Goal: Information Seeking & Learning: Learn about a topic

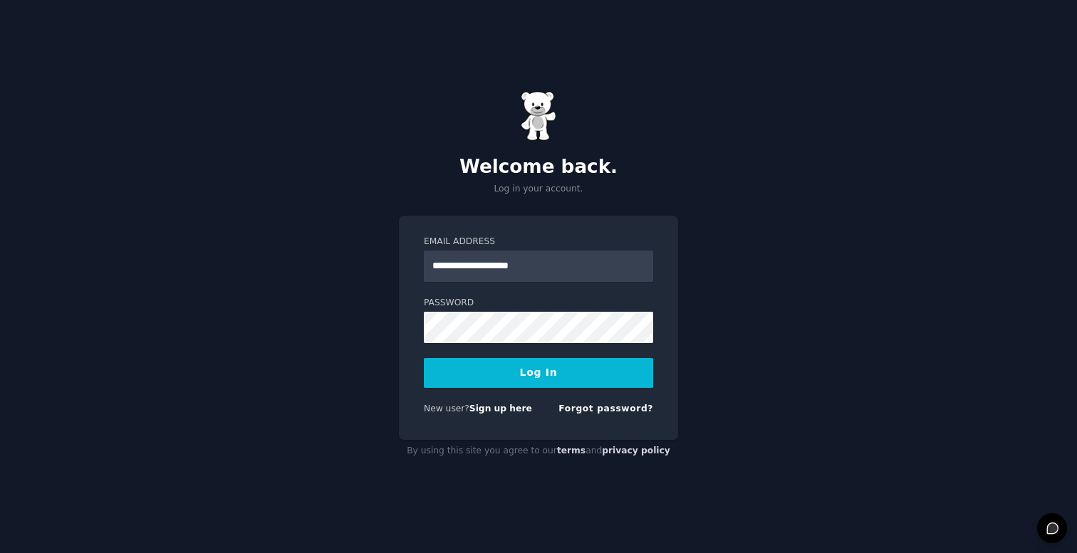
type input "**********"
click at [424, 358] on button "Log In" at bounding box center [538, 373] width 229 height 30
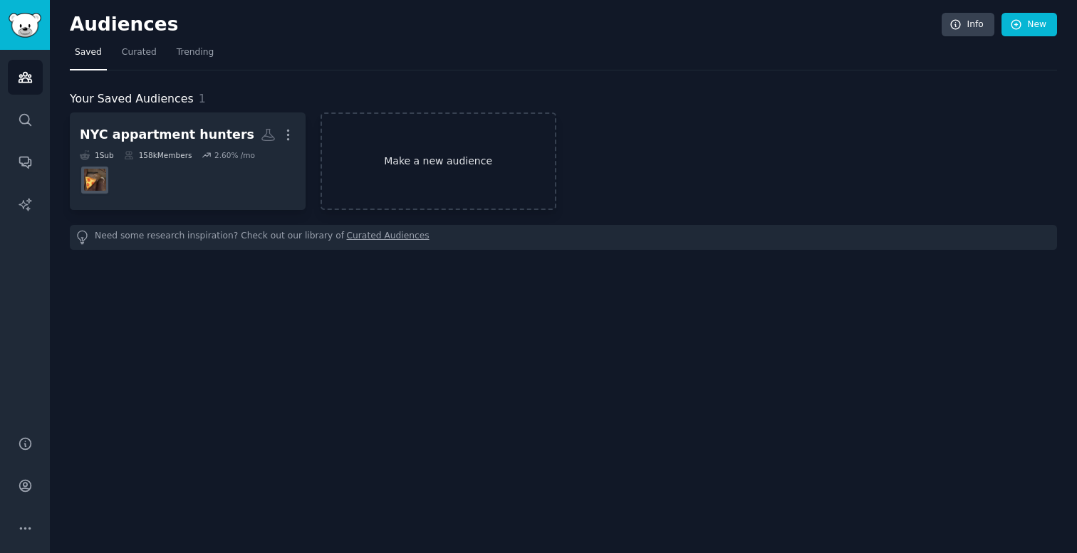
click at [509, 167] on link "Make a new audience" at bounding box center [438, 162] width 236 height 98
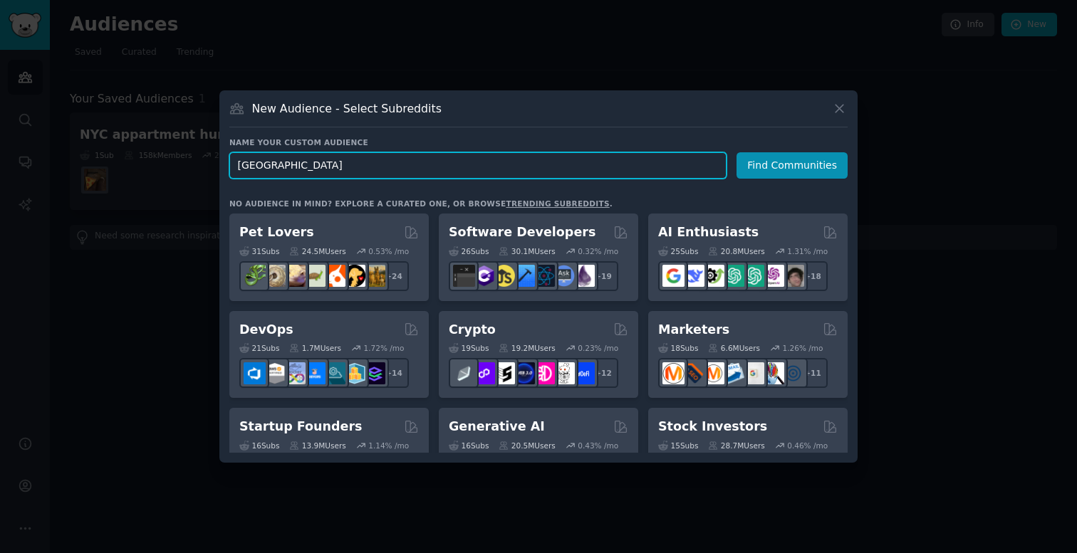
type input "[GEOGRAPHIC_DATA][US_STATE]"
click button "Find Communities" at bounding box center [791, 165] width 111 height 26
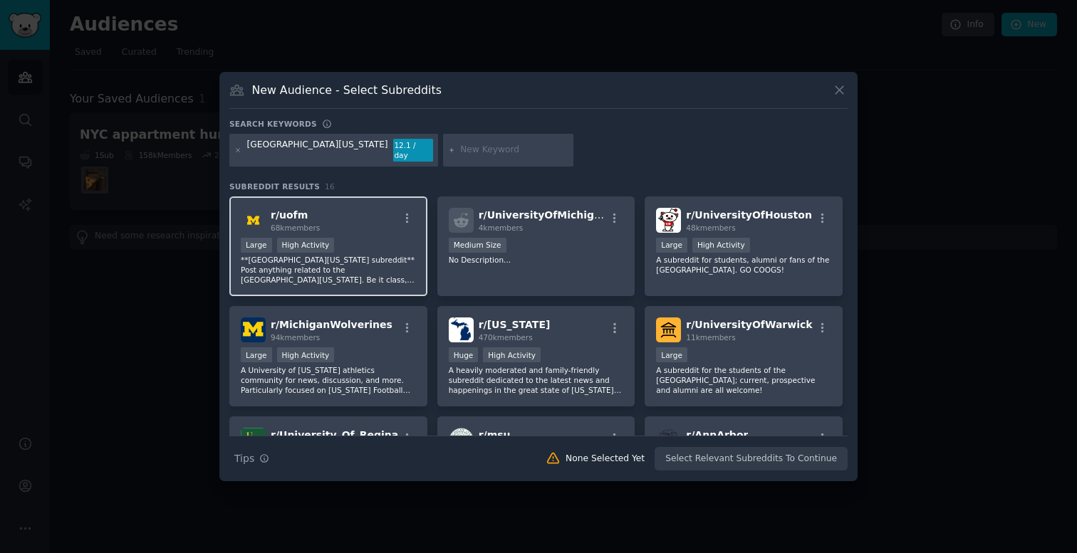
click at [398, 266] on p "**[GEOGRAPHIC_DATA][US_STATE] subreddit** Post anything related to the [GEOGRAP…" at bounding box center [328, 270] width 175 height 30
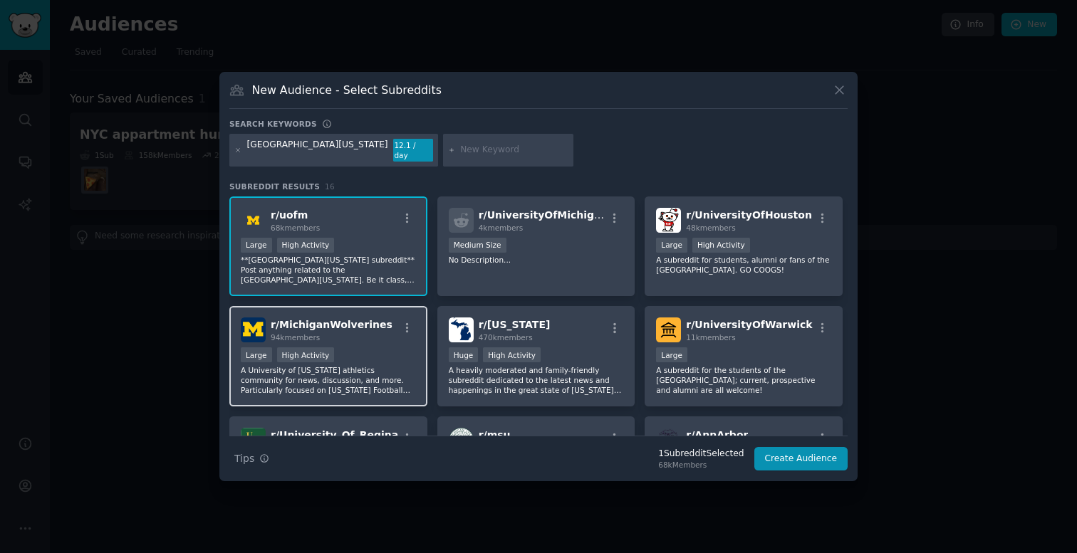
click at [392, 321] on div "r/ MichiganWolverines 94k members" at bounding box center [328, 330] width 175 height 25
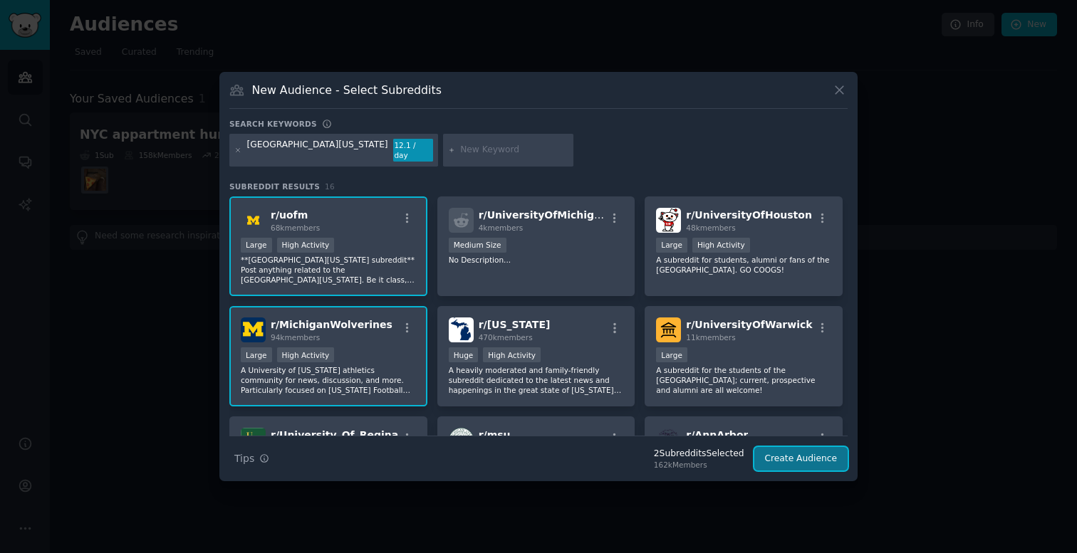
click at [803, 453] on button "Create Audience" at bounding box center [801, 459] width 94 height 24
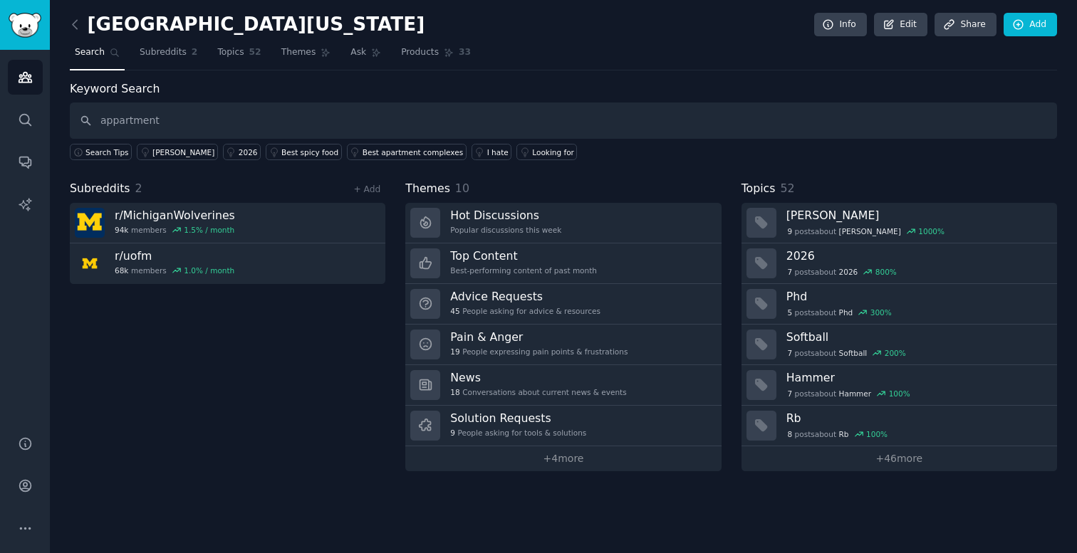
click at [118, 122] on input "appartment" at bounding box center [563, 121] width 987 height 36
type input "apartment"
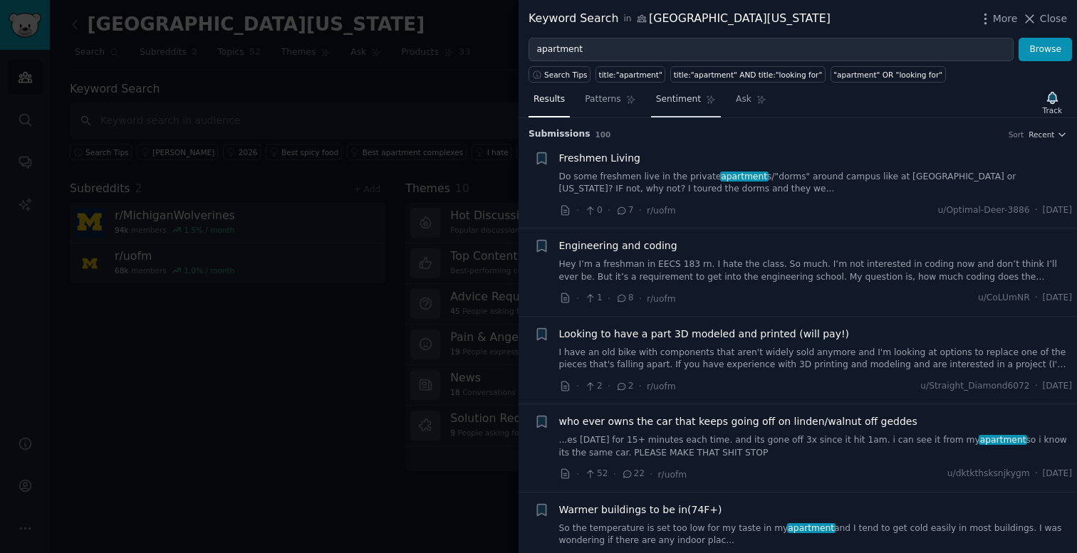
click at [687, 93] on link "Sentiment" at bounding box center [686, 102] width 70 height 29
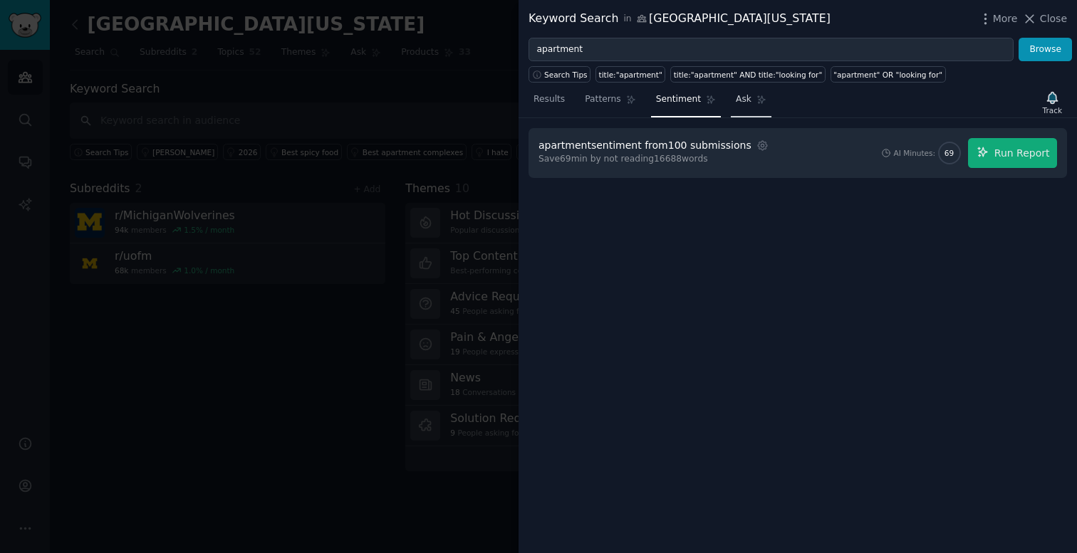
click at [753, 107] on link "Ask" at bounding box center [751, 102] width 41 height 29
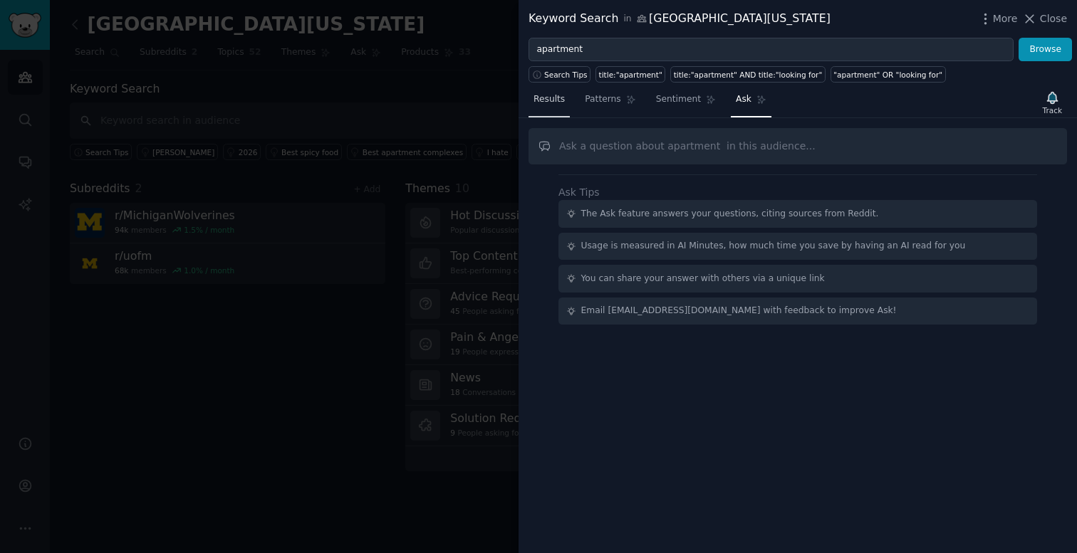
click at [543, 107] on link "Results" at bounding box center [548, 102] width 41 height 29
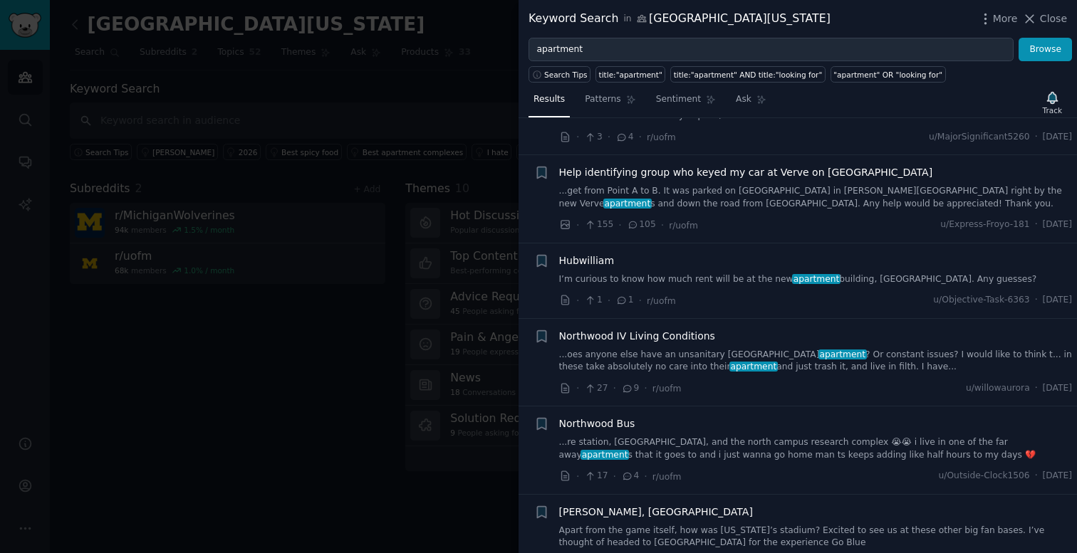
scroll to position [610, 0]
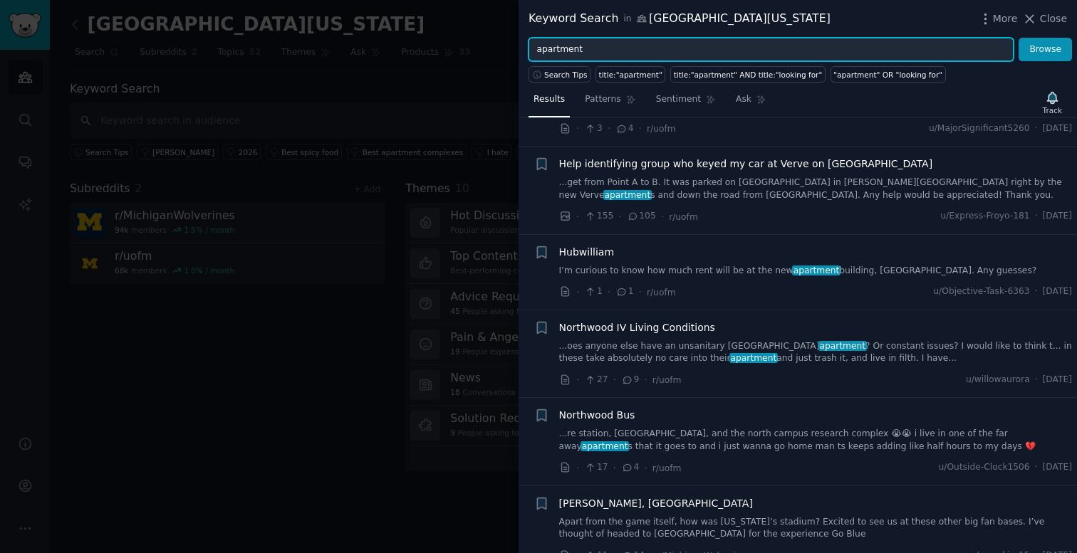
click at [536, 51] on input "apartment" at bounding box center [770, 50] width 485 height 24
click at [1018, 38] on button "Browse" at bounding box center [1044, 50] width 53 height 24
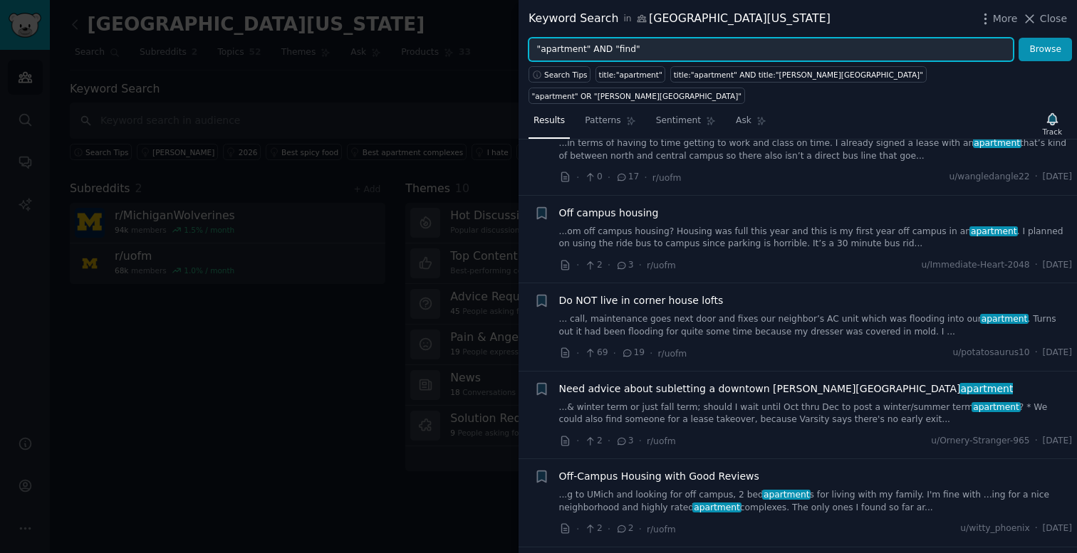
scroll to position [150, 0]
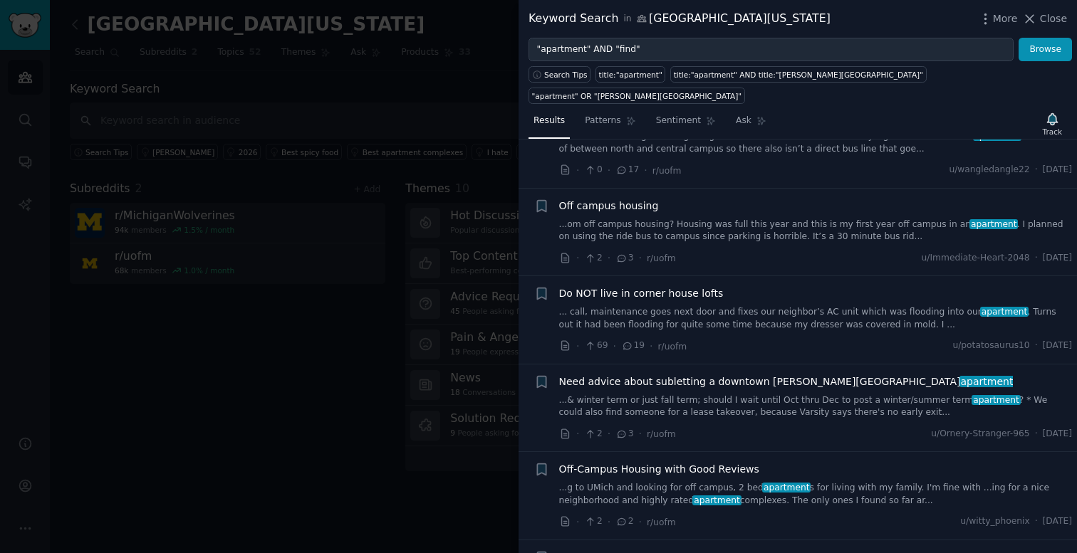
click at [684, 482] on link "...g to UMich and looking for off campus, 2 bed apartment s for living with my …" at bounding box center [816, 494] width 514 height 25
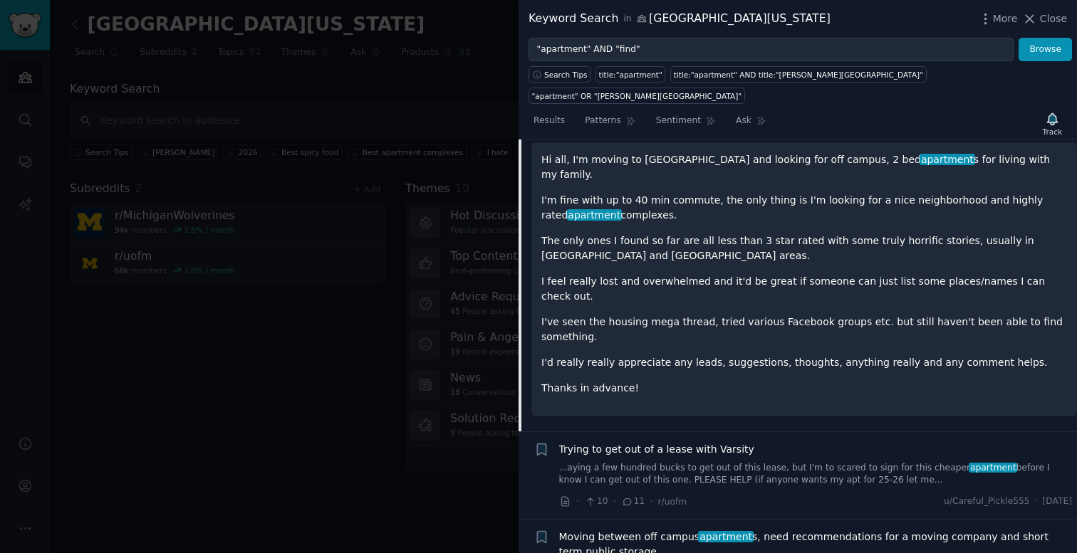
scroll to position [615, 0]
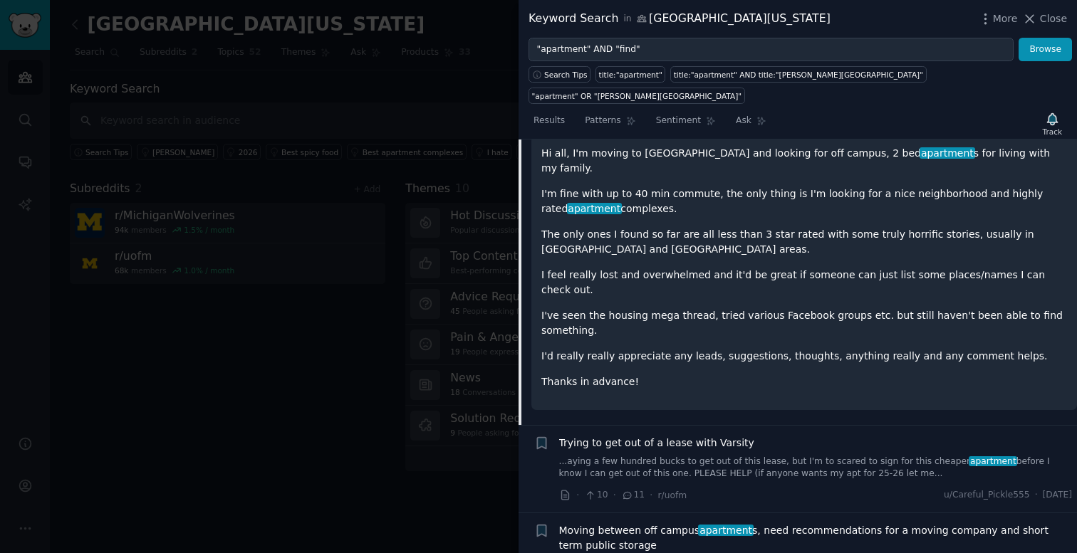
click at [724, 456] on link "...aying a few hundred bucks to get out of this lease, but I'm to scared to sig…" at bounding box center [816, 468] width 514 height 25
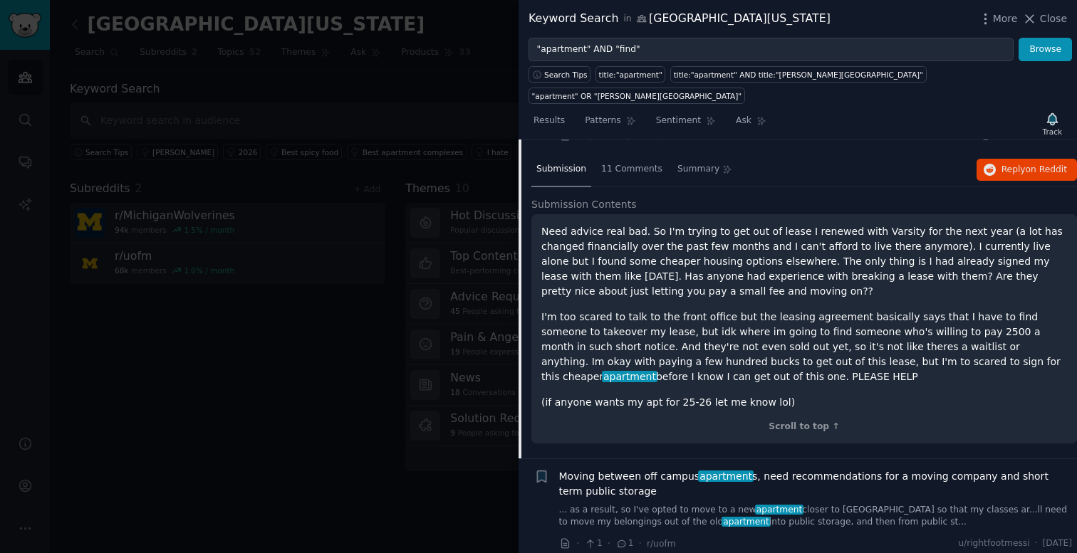
scroll to position [666, 0]
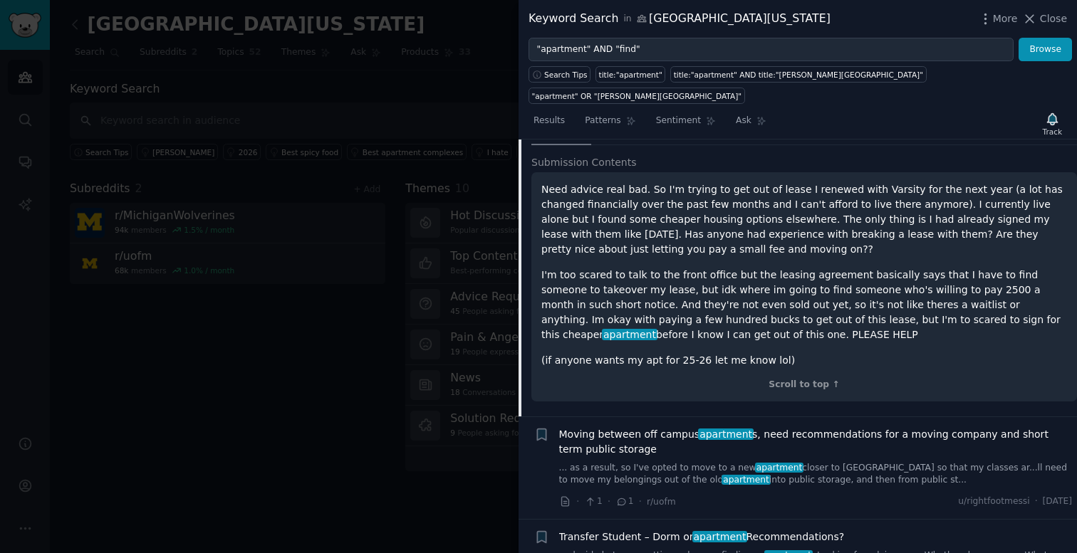
click at [865, 462] on link "... as a result, so I've opted to move to a new apartment closer to [GEOGRAPHIC…" at bounding box center [816, 474] width 514 height 25
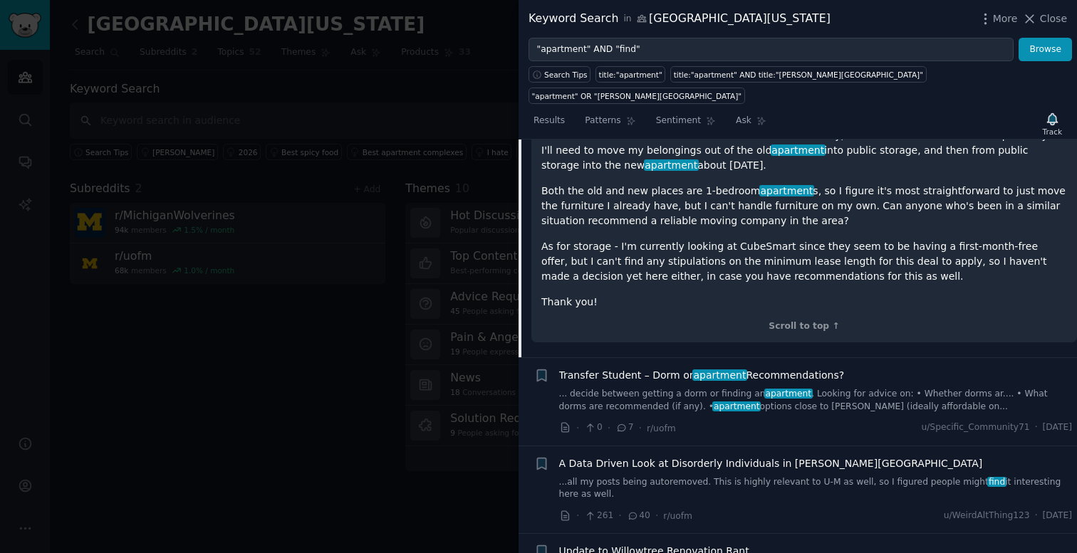
scroll to position [867, 0]
click at [805, 478] on link "...all my posts being autoremoved. This is highly relevant to U-M as well, so I…" at bounding box center [816, 490] width 514 height 25
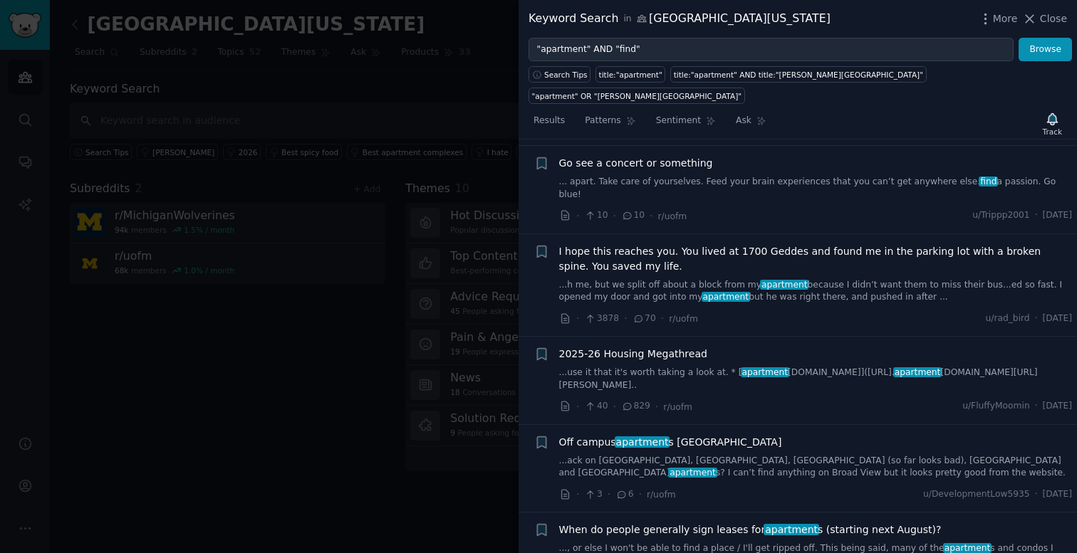
scroll to position [2974, 0]
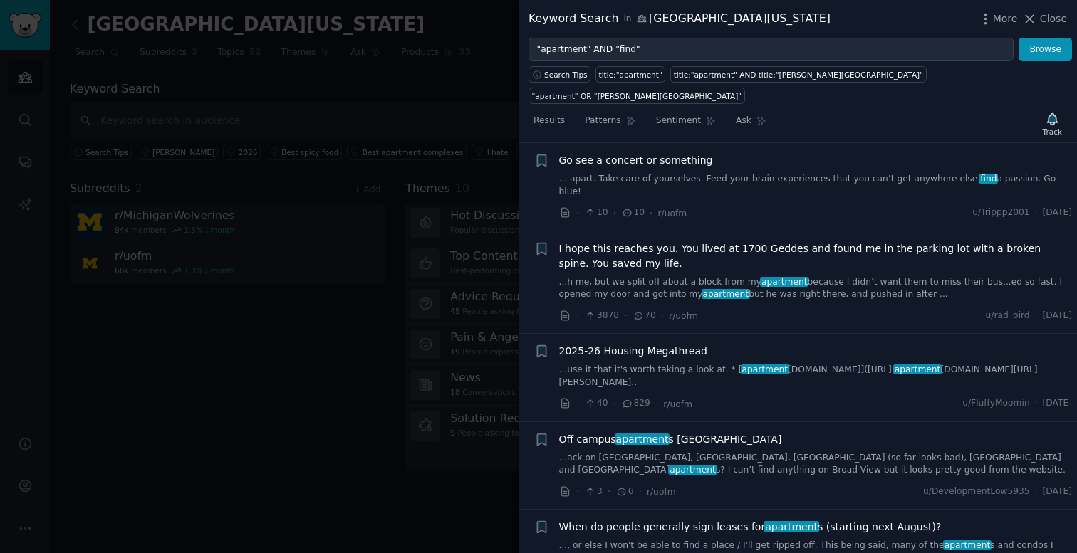
click at [667, 540] on link "..., or else I won't be able to find a place / I'll get ripped off. This being …" at bounding box center [816, 552] width 514 height 25
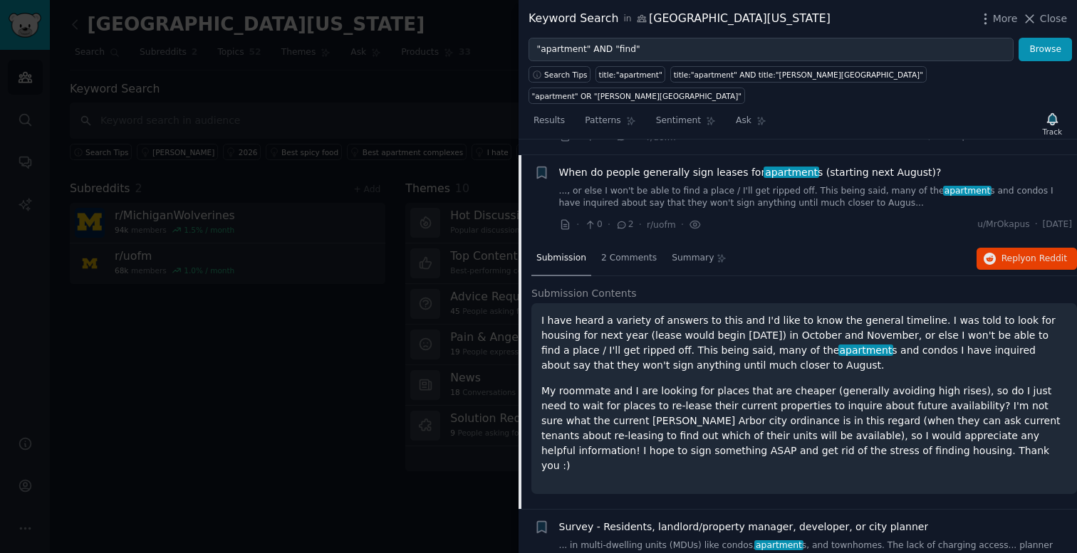
scroll to position [2402, 0]
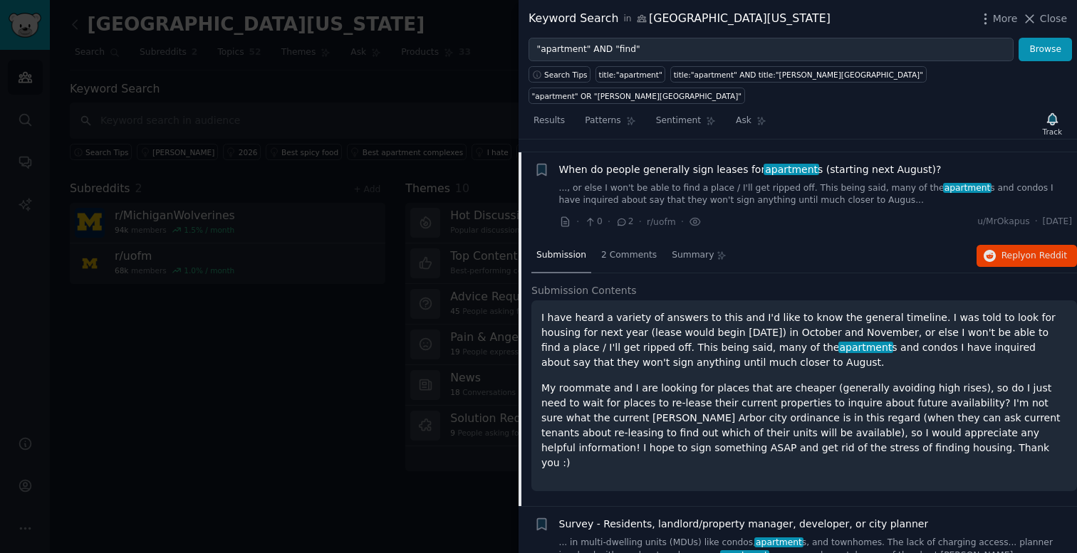
click at [642, 537] on link "... in multi-dwelling units (MDUs) like condos, apartment s, and townhomes. The…" at bounding box center [816, 549] width 514 height 25
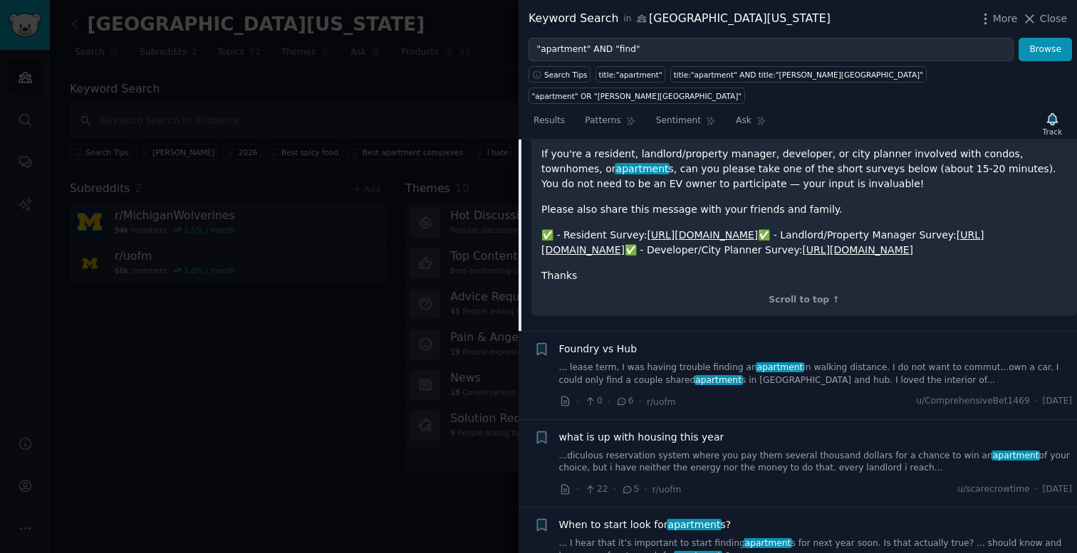
scroll to position [2866, 0]
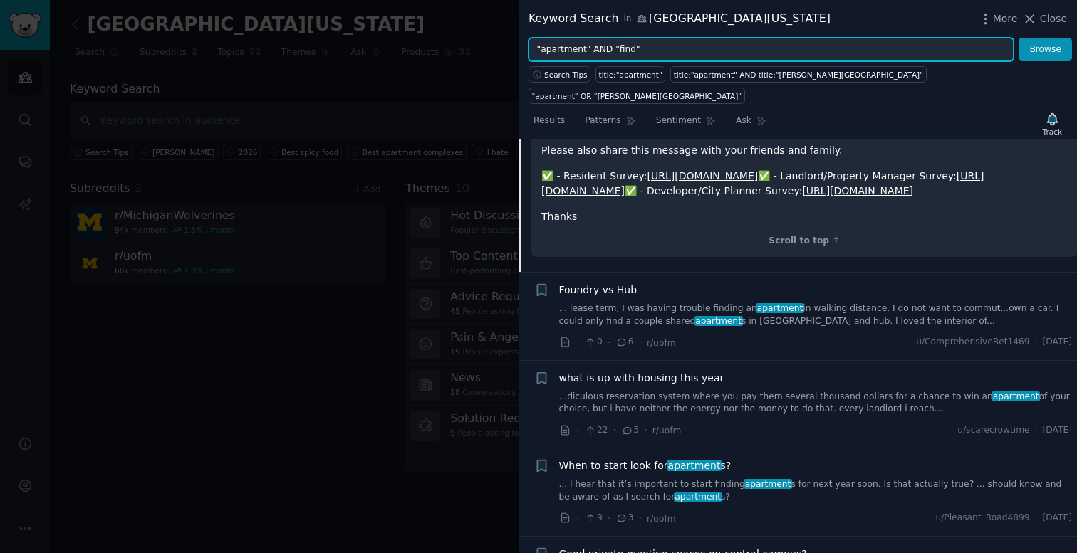
click at [679, 51] on input ""apartment" AND "find"" at bounding box center [770, 50] width 485 height 24
click at [1018, 38] on button "Browse" at bounding box center [1044, 50] width 53 height 24
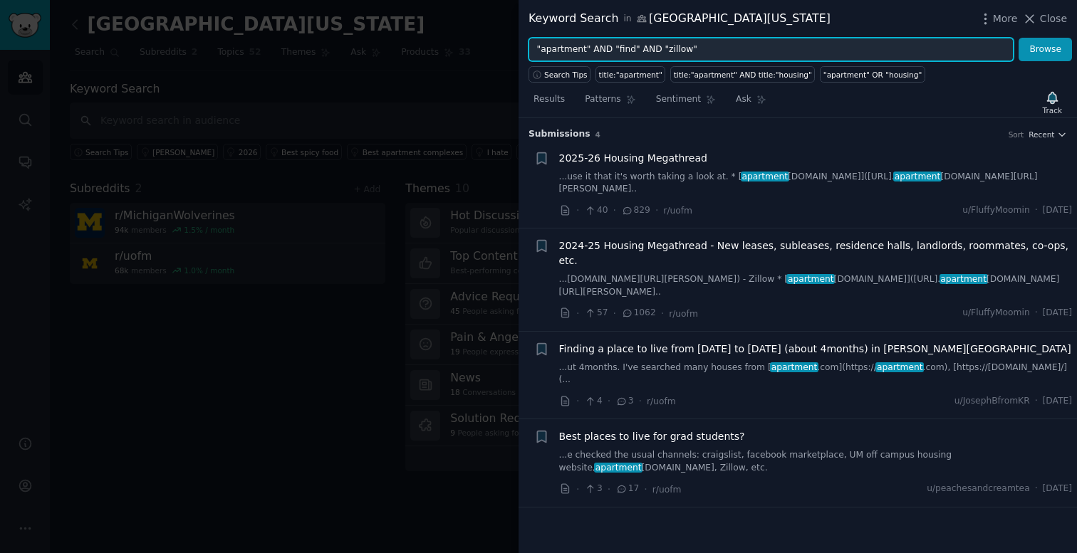
click at [655, 45] on input ""apartment" AND "find" AND "zillow"" at bounding box center [770, 50] width 485 height 24
type input ""zillow""
click at [1018, 38] on button "Browse" at bounding box center [1044, 50] width 53 height 24
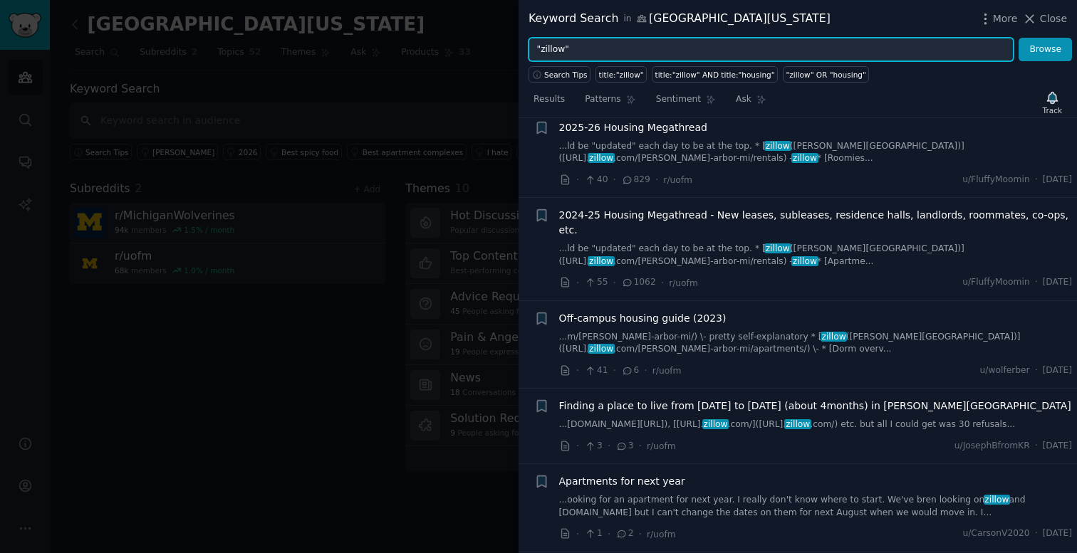
scroll to position [203, 0]
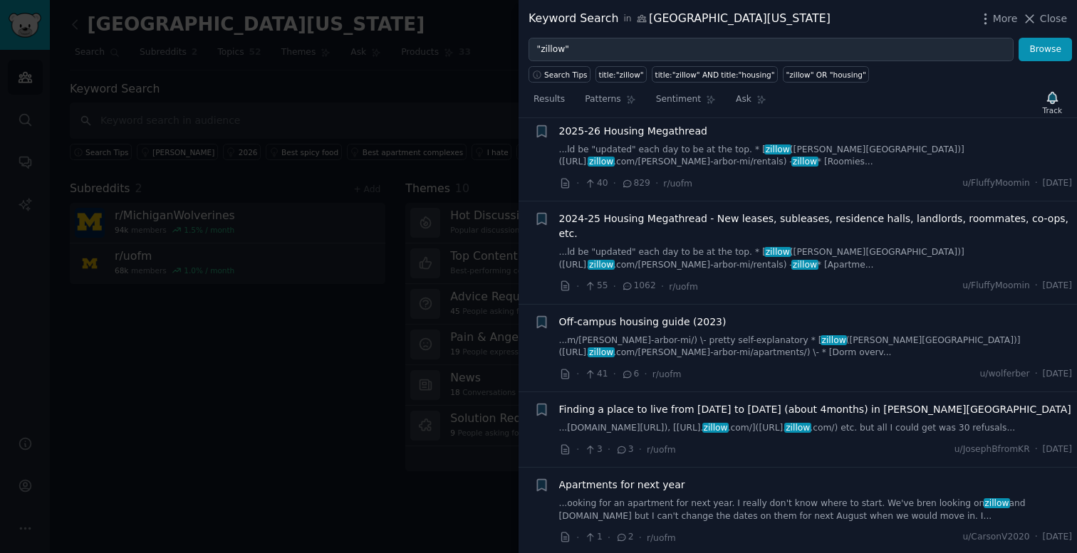
click at [704, 521] on div "Apartments for next year ...ooking for an apartment for next year. I really don…" at bounding box center [816, 512] width 514 height 68
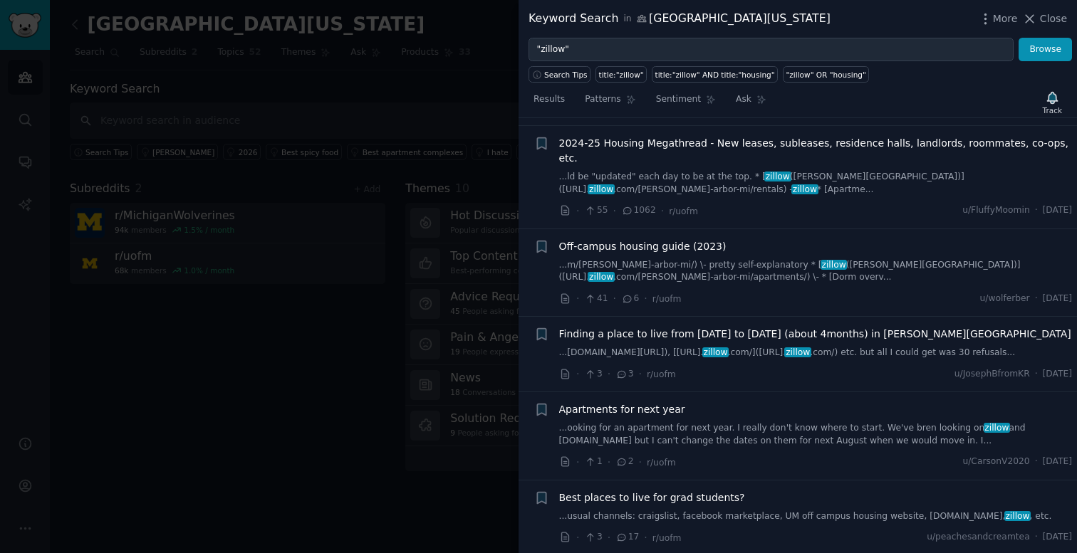
click at [712, 434] on link "...ooking for an apartment for next year. I really don't know where to start. W…" at bounding box center [816, 434] width 514 height 25
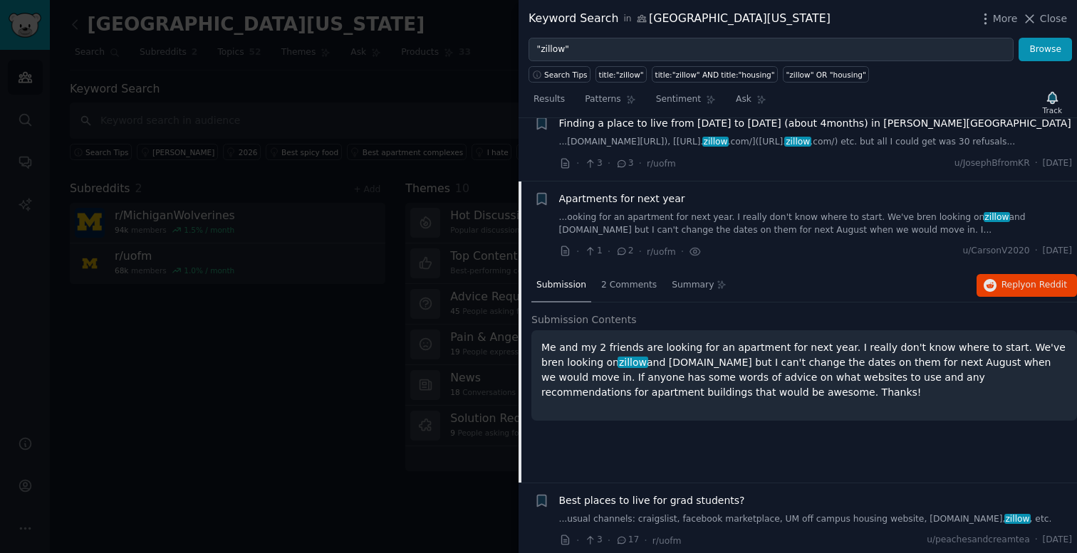
scroll to position [492, 0]
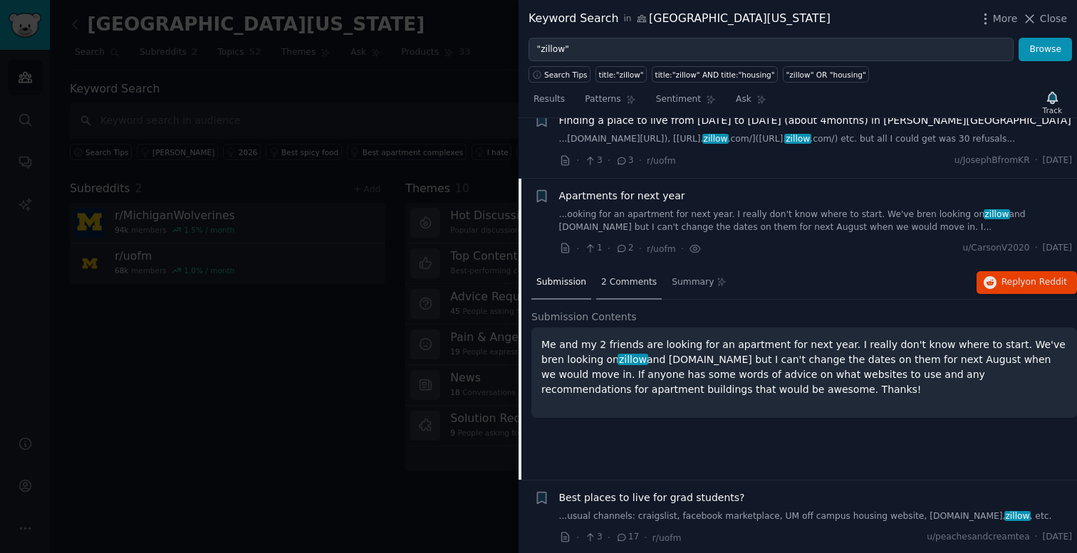
click at [639, 285] on span "2 Comments" at bounding box center [629, 282] width 56 height 13
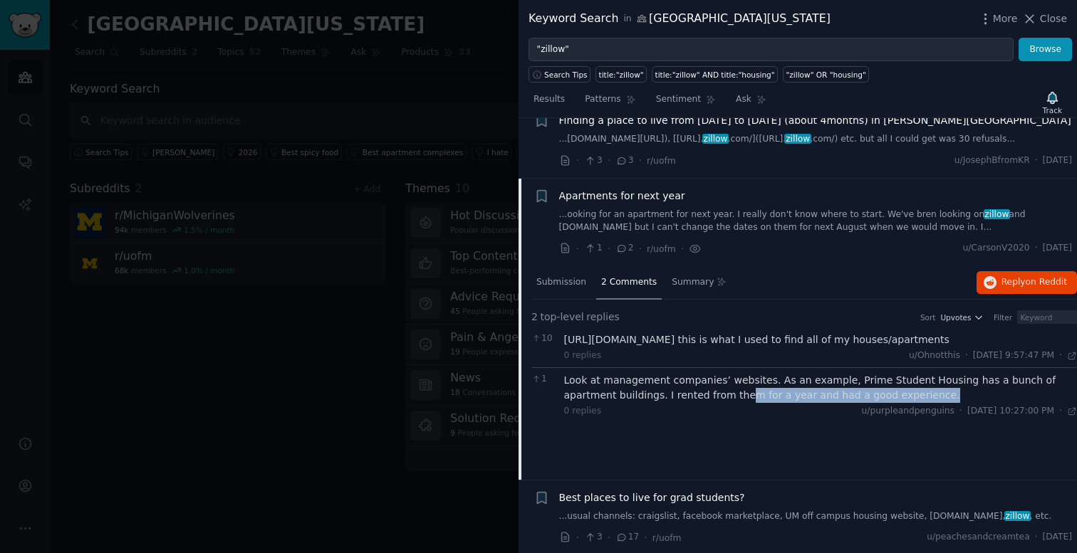
click at [685, 400] on div "Look at management companies’ websites. As an example, Prime Student Housing ha…" at bounding box center [821, 395] width 514 height 45
click at [688, 412] on div "0 replies u/purpleandpenguins · [DATE] 10:27:00 PM Tue 9/22/2020 ·" at bounding box center [821, 411] width 514 height 13
drag, startPoint x: 836, startPoint y: 377, endPoint x: 942, endPoint y: 380, distance: 106.2
click at [942, 380] on div "Look at management companies’ websites. As an example, Prime Student Housing ha…" at bounding box center [821, 388] width 514 height 30
copy div "Prime Student Housing"
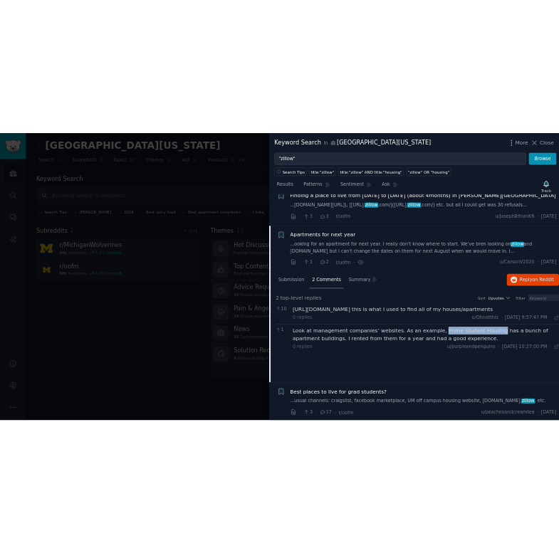
scroll to position [278, 0]
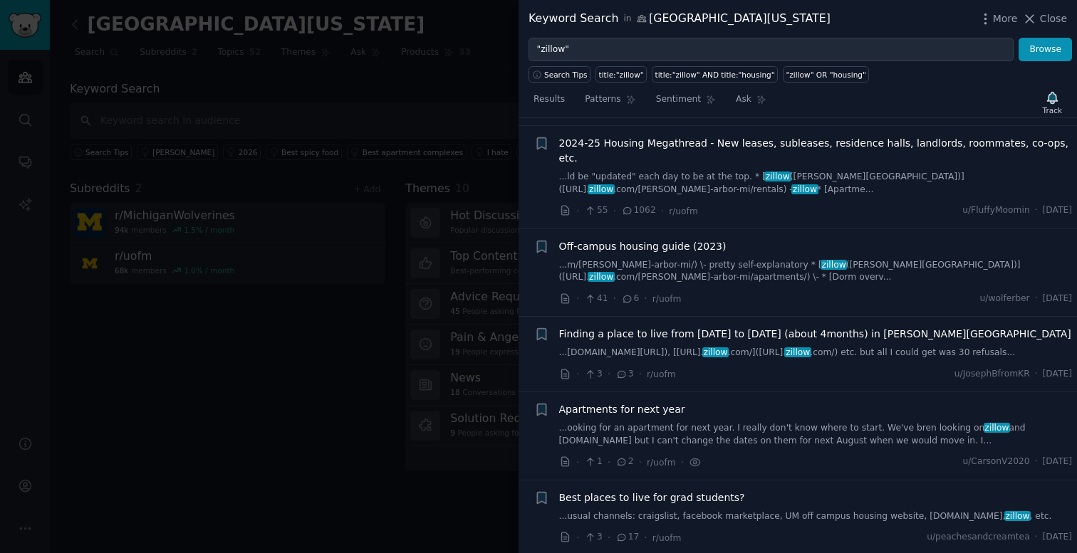
click at [141, 104] on div at bounding box center [538, 276] width 1077 height 553
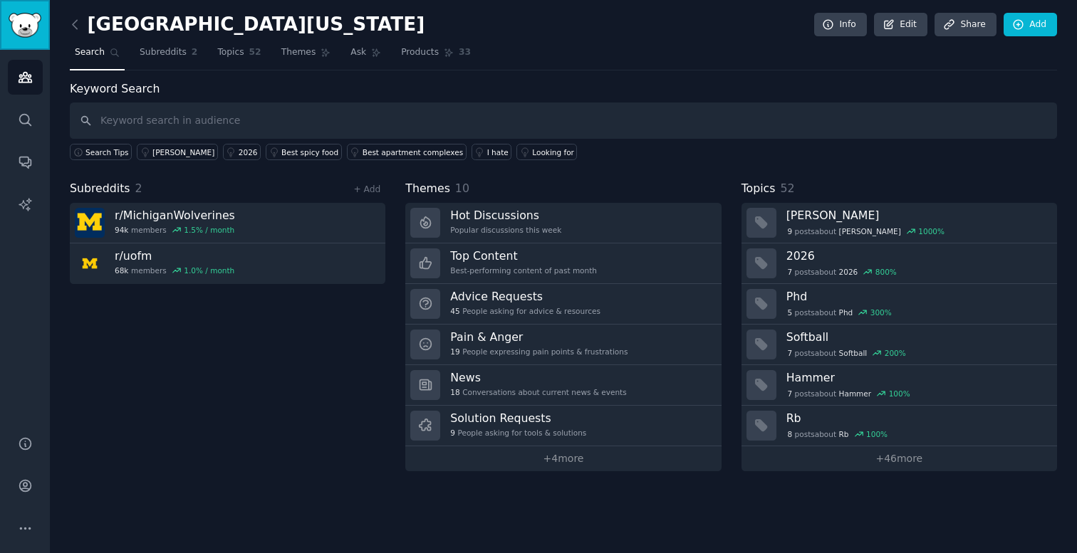
click at [11, 33] on img "Sidebar" at bounding box center [25, 25] width 33 height 25
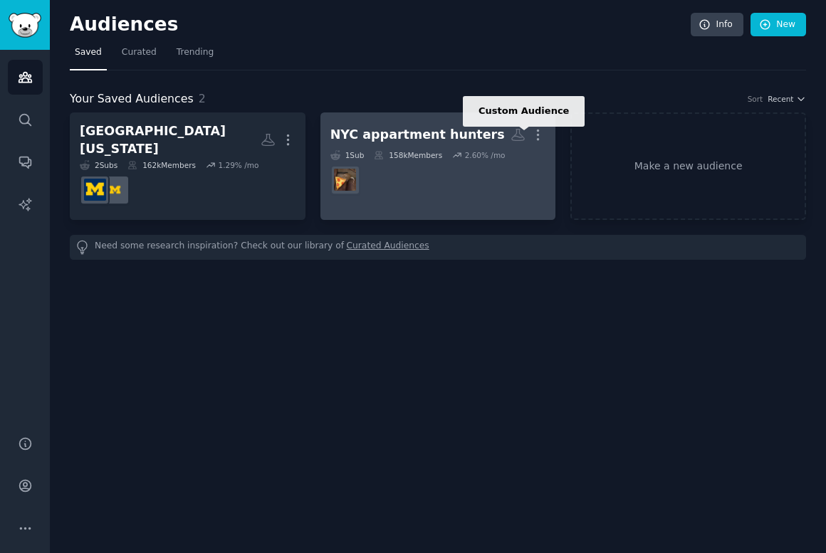
click at [514, 139] on icon at bounding box center [518, 134] width 15 height 15
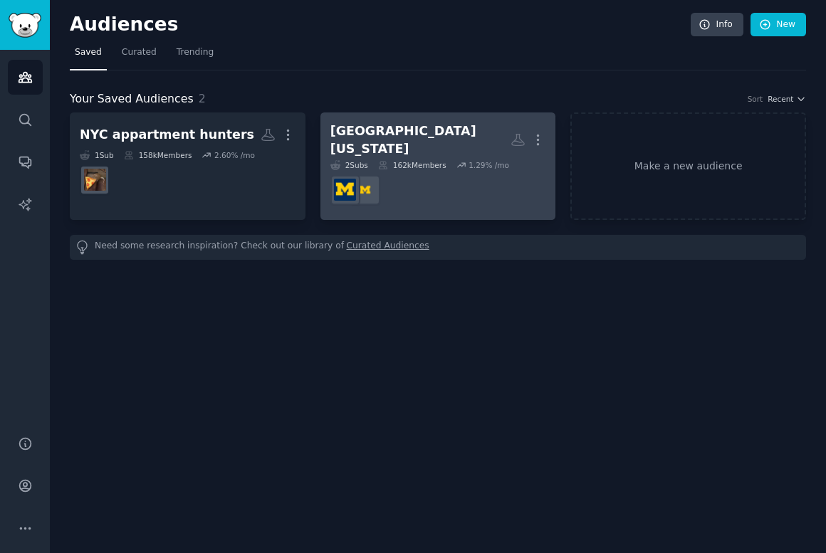
click at [359, 134] on div "[GEOGRAPHIC_DATA][US_STATE]" at bounding box center [420, 140] width 181 height 35
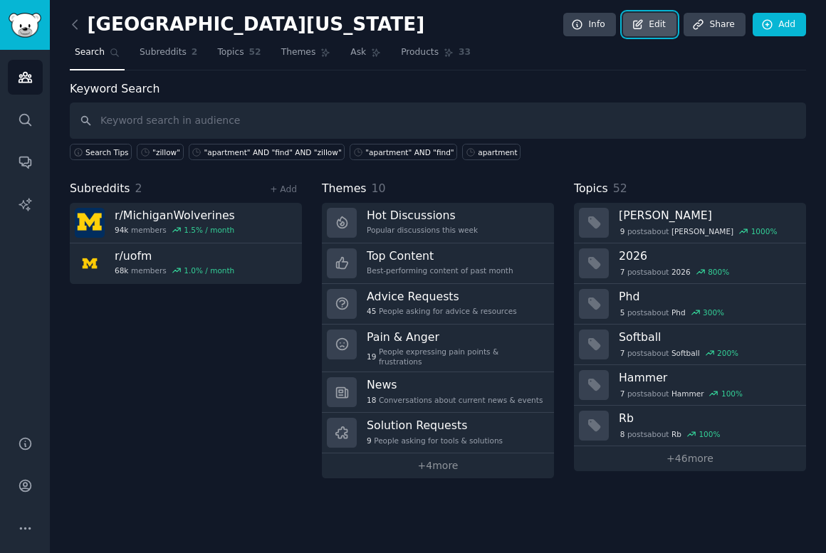
click at [645, 26] on icon at bounding box center [638, 25] width 13 height 13
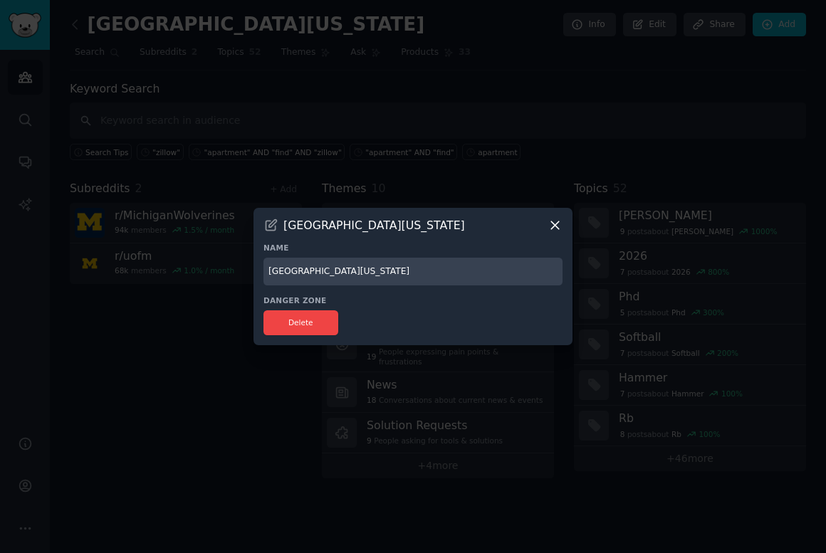
click at [318, 273] on input "[GEOGRAPHIC_DATA][US_STATE]" at bounding box center [413, 272] width 299 height 28
type input "C"
type input "Large Colleges"
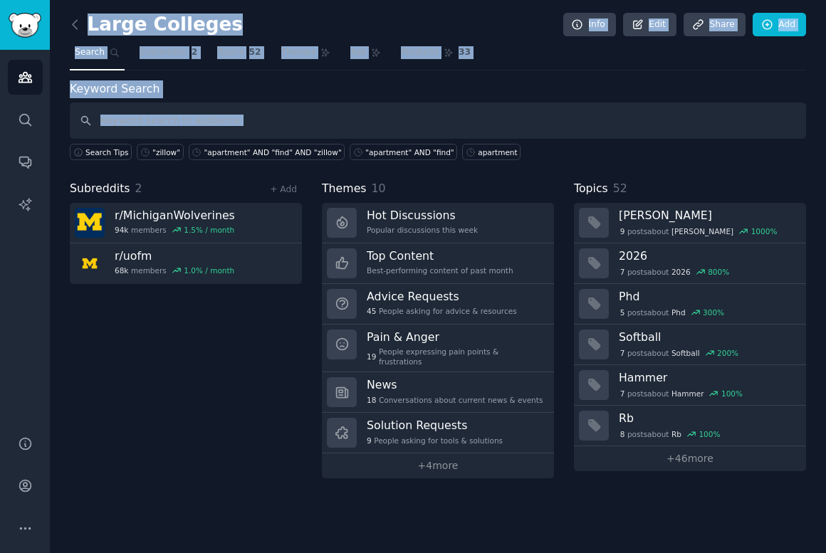
drag, startPoint x: 2, startPoint y: 159, endPoint x: 63, endPoint y: 152, distance: 61.7
click at [63, 152] on div "Conversations Audiences Search Conversations AI Reports Help Account More Large…" at bounding box center [413, 276] width 826 height 553
click at [500, 56] on nav "Search Subreddits 2 Topics 52 Themes Ask Products 33" at bounding box center [438, 55] width 736 height 29
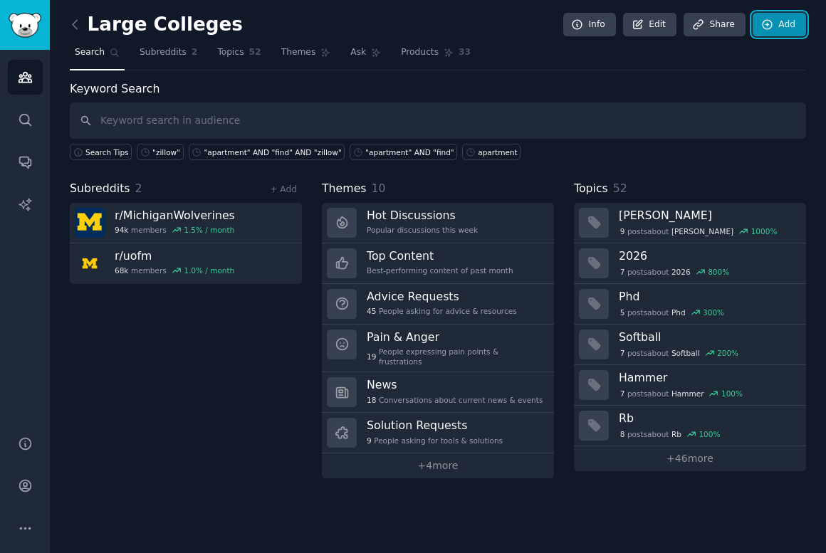
click at [796, 27] on link "Add" at bounding box center [779, 25] width 53 height 24
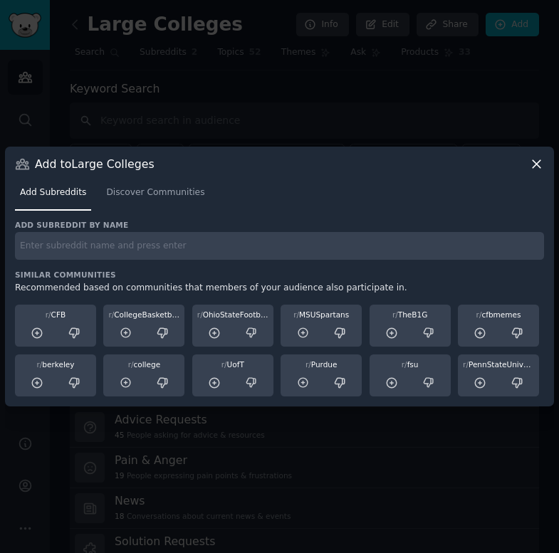
click at [185, 244] on input "text" at bounding box center [279, 246] width 529 height 28
type input "A"
type input "[GEOGRAPHIC_DATA][US_STATE]"
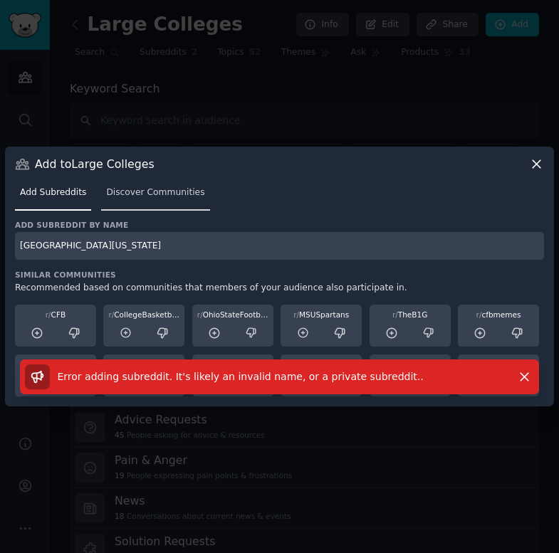
click at [136, 186] on link "Discover Communities" at bounding box center [155, 196] width 108 height 29
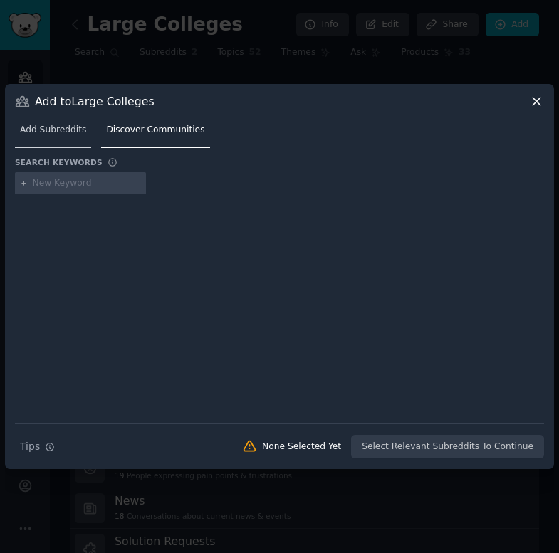
click at [56, 142] on link "Add Subreddits" at bounding box center [53, 133] width 76 height 29
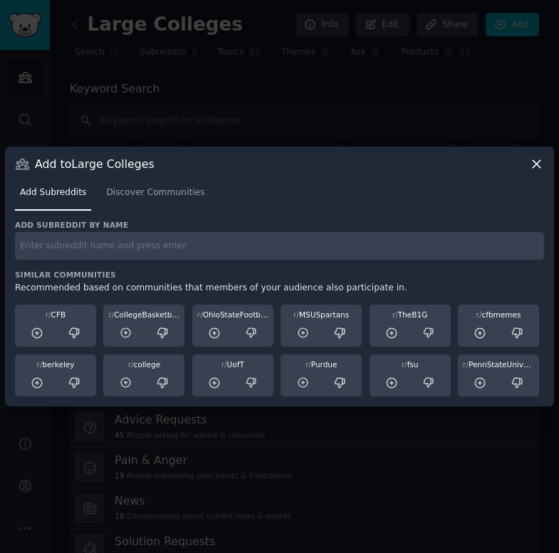
paste input "[URL][DOMAIN_NAME]"
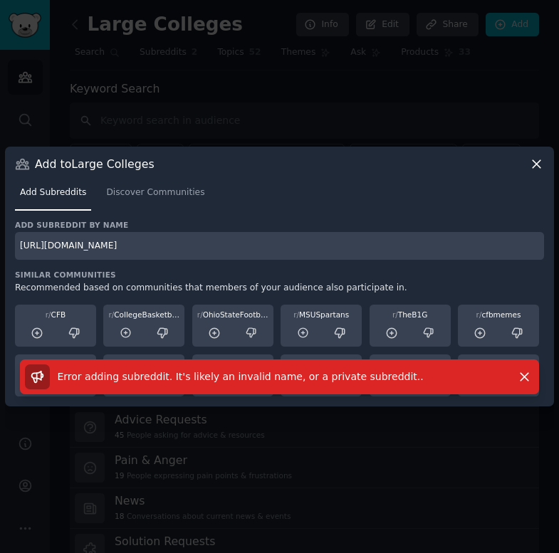
click at [127, 251] on input "[URL][DOMAIN_NAME]" at bounding box center [279, 246] width 529 height 28
type input "ufl"
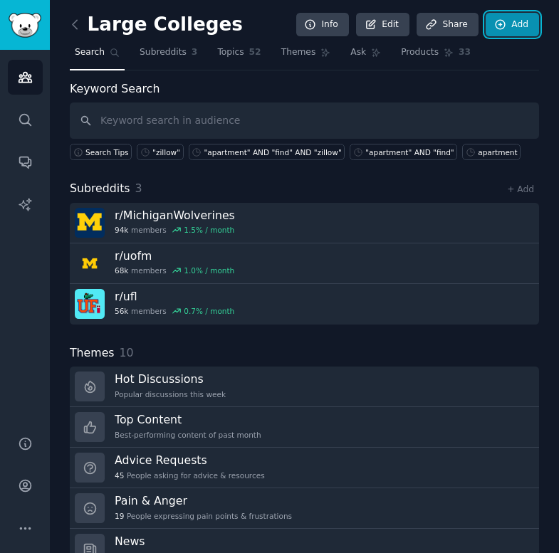
click at [506, 16] on link "Add" at bounding box center [512, 25] width 53 height 24
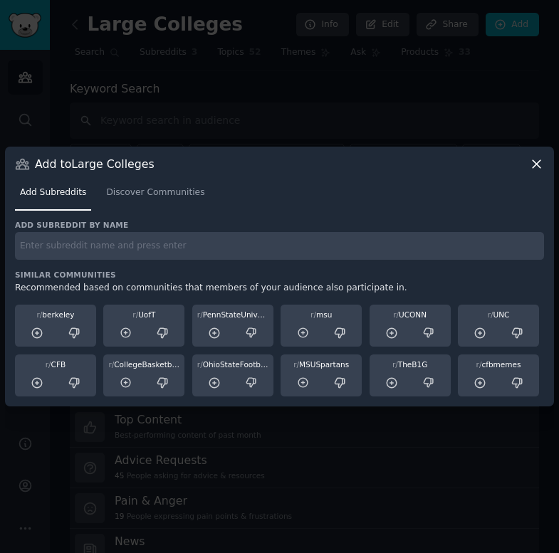
click at [175, 254] on input "text" at bounding box center [279, 246] width 529 height 28
type input "osu"
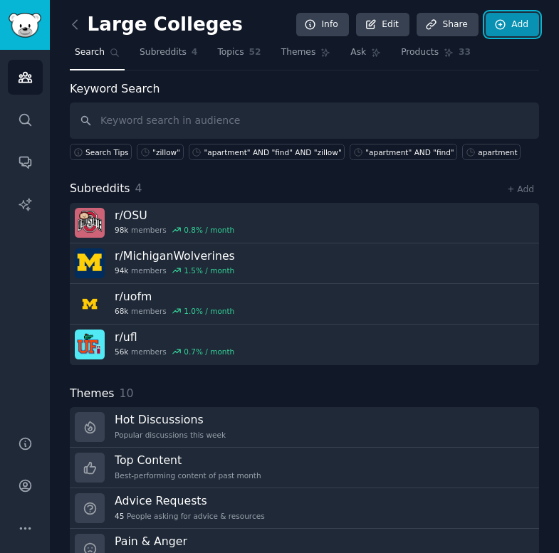
click at [504, 14] on link "Add" at bounding box center [512, 25] width 53 height 24
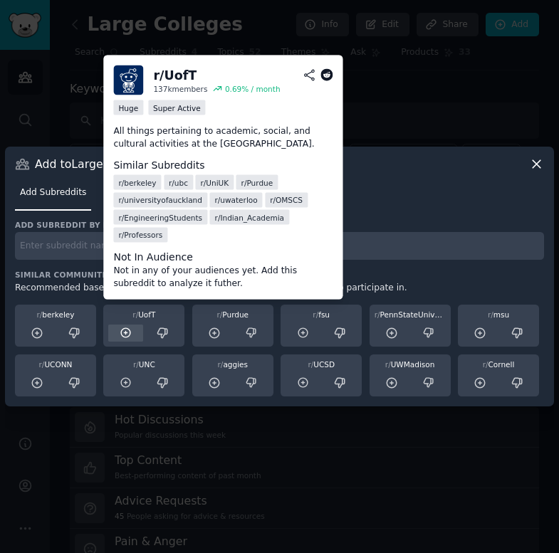
click at [136, 337] on div at bounding box center [125, 334] width 34 height 18
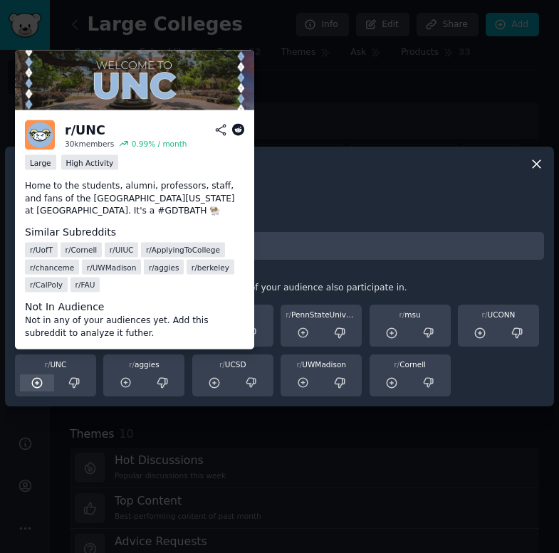
click at [41, 391] on div at bounding box center [37, 384] width 34 height 18
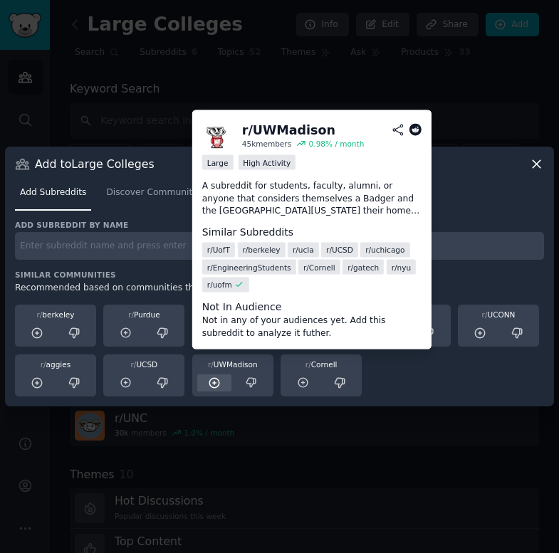
click at [218, 382] on icon at bounding box center [214, 383] width 13 height 13
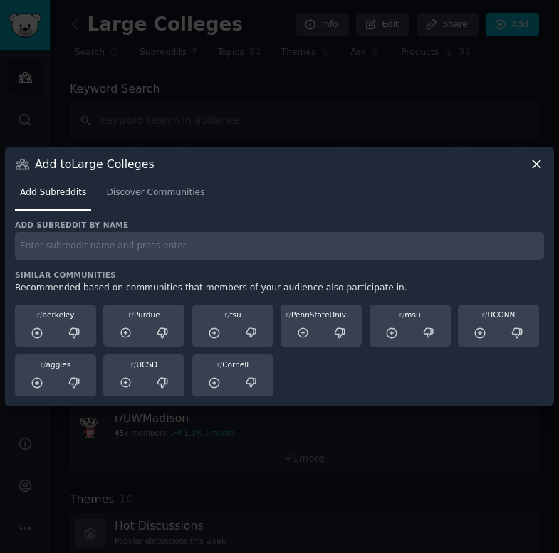
click at [54, 260] on div "Add subreddit by name Similar Communities Recommended based on communities that…" at bounding box center [279, 308] width 529 height 177
click at [150, 255] on input "text" at bounding box center [279, 246] width 529 height 28
paste input "[US_STATE][GEOGRAPHIC_DATA]"
type input "[US_STATE][GEOGRAPHIC_DATA]"
type input "msu"
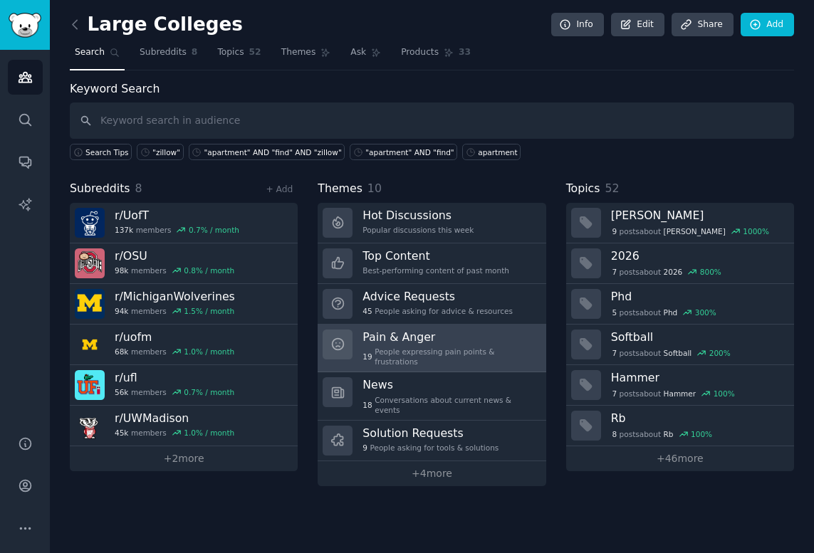
click at [401, 345] on div "Pain & Anger 19 People expressing pain points & frustrations" at bounding box center [449, 349] width 173 height 38
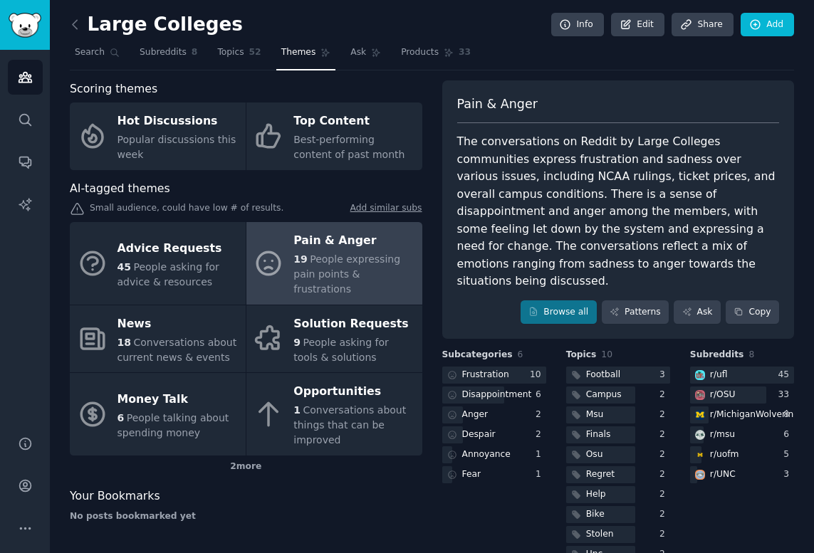
click at [176, 208] on div "Small audience, could have low # of results. Add similar subs" at bounding box center [246, 209] width 353 height 15
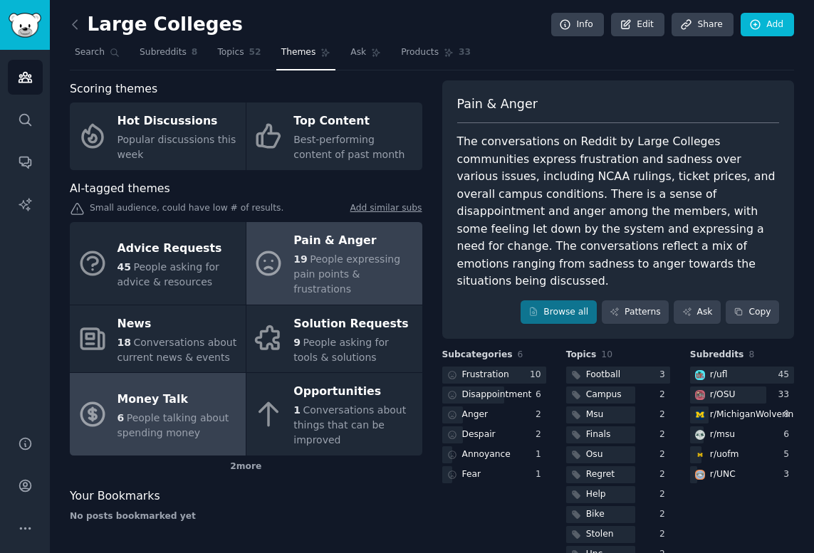
scroll to position [15, 0]
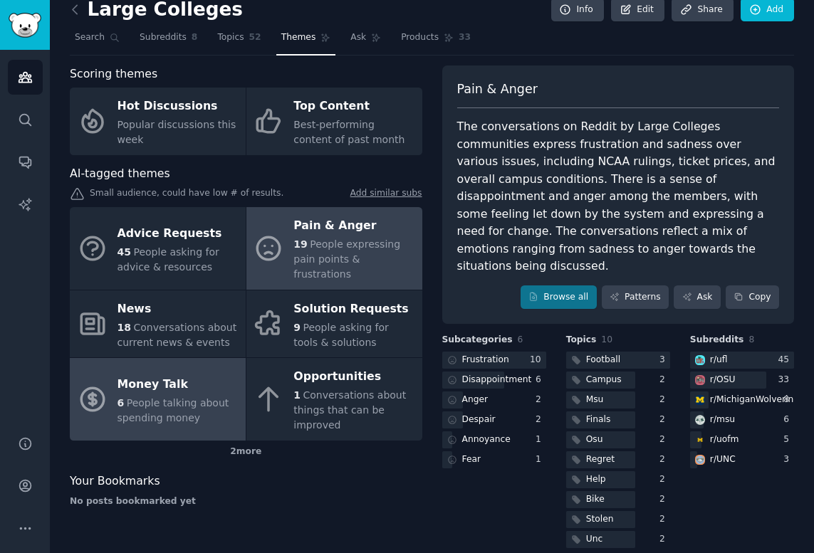
click at [202, 373] on div "Money Talk" at bounding box center [178, 384] width 121 height 23
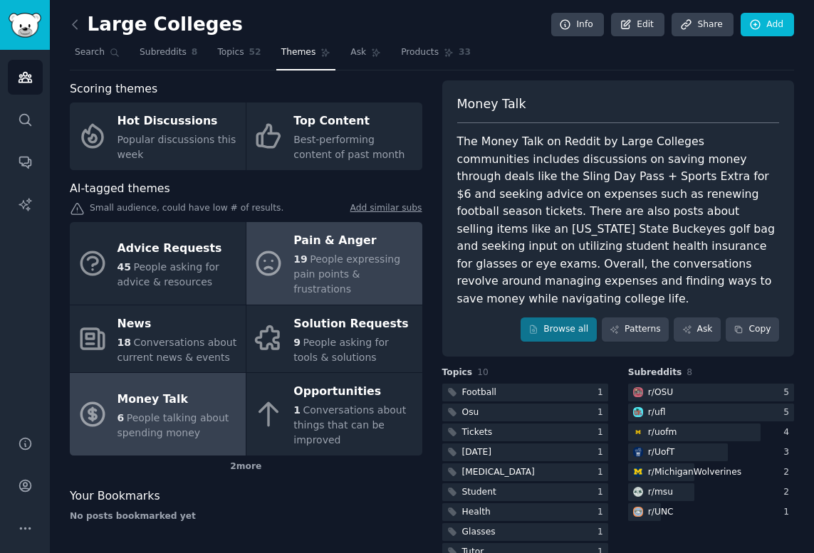
click at [342, 240] on div "Pain & Anger" at bounding box center [353, 241] width 121 height 23
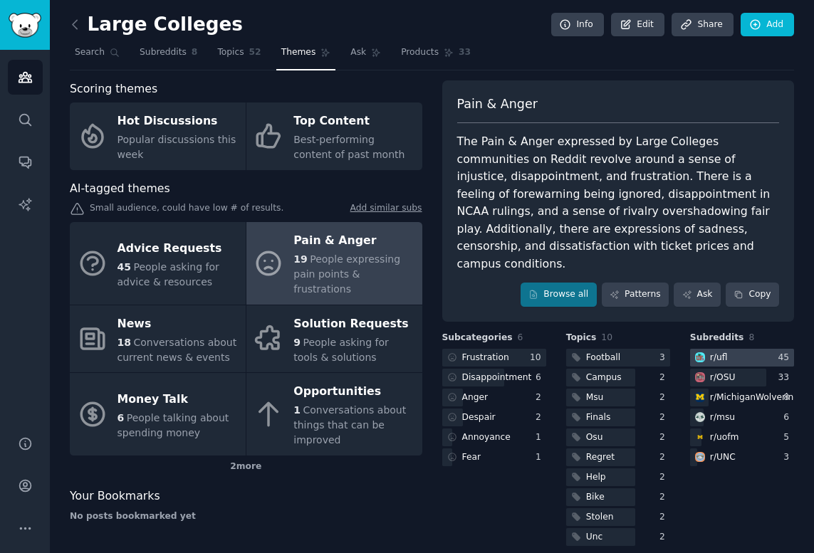
click at [721, 352] on div "r/ ufl" at bounding box center [719, 358] width 18 height 13
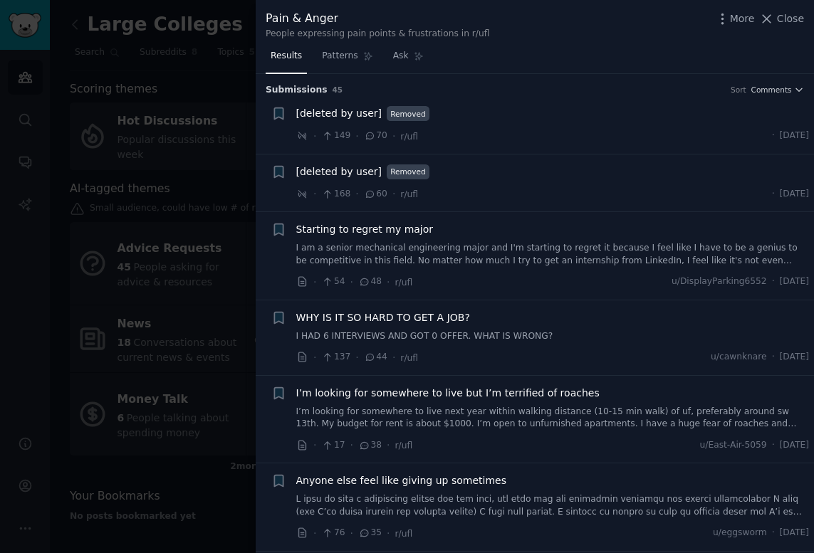
click at [222, 289] on div at bounding box center [407, 276] width 814 height 553
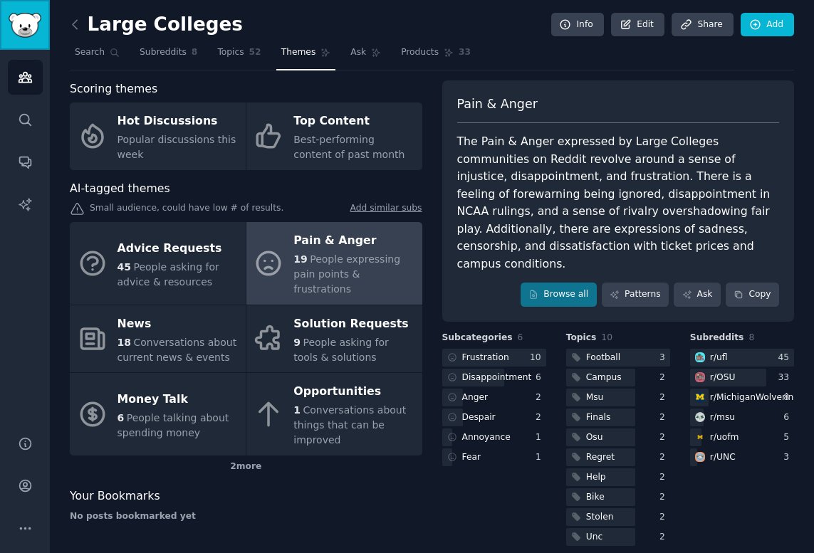
click at [21, 24] on img "Sidebar" at bounding box center [25, 25] width 33 height 25
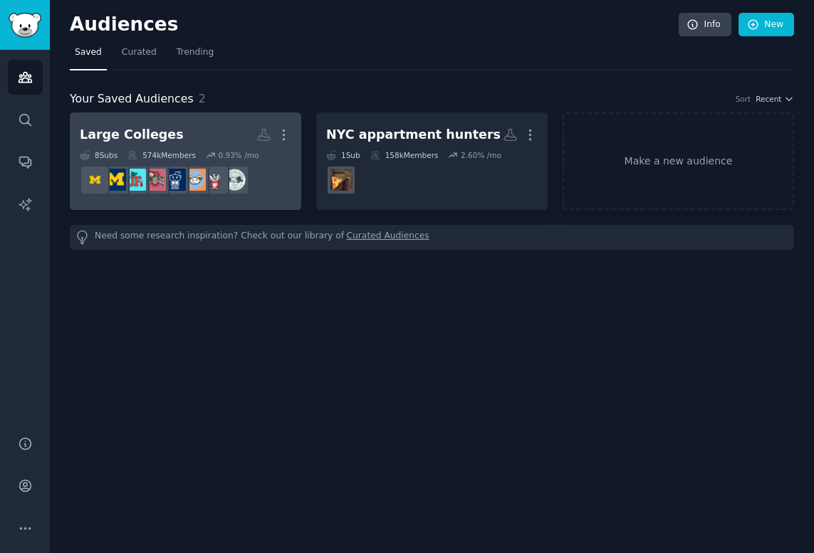
click at [216, 134] on h2 "Large Colleges Custom Audience More" at bounding box center [186, 135] width 212 height 25
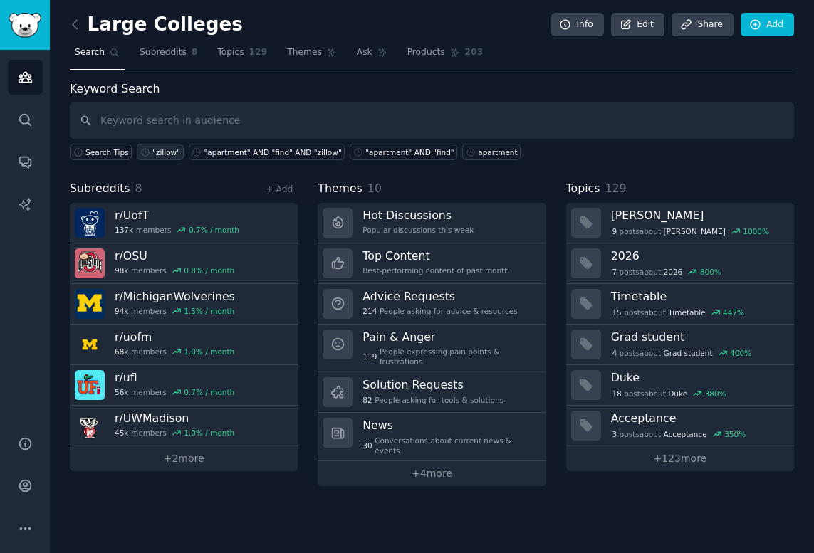
click at [174, 152] on div ""zillow"" at bounding box center [166, 152] width 28 height 10
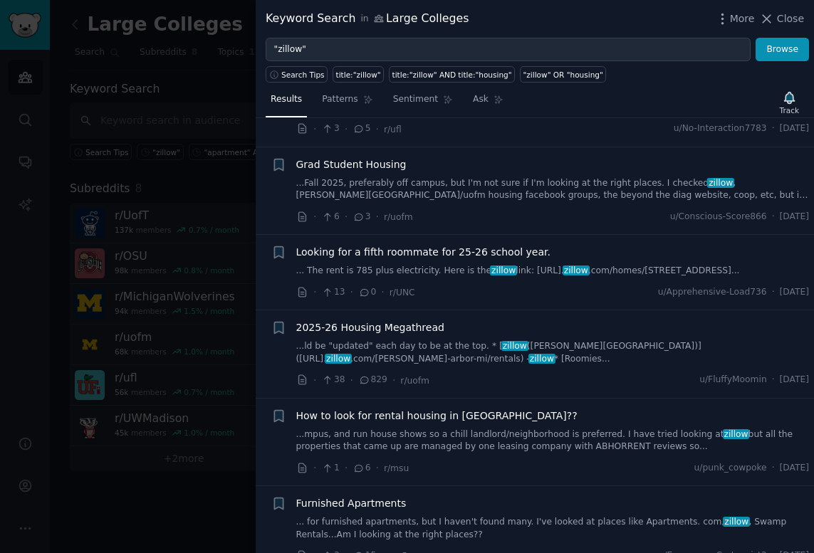
scroll to position [262, 0]
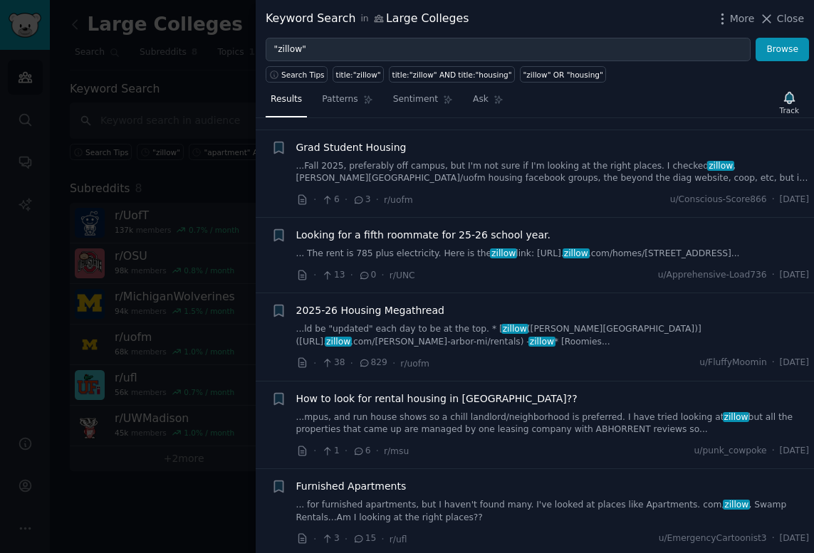
click at [273, 365] on div "+" at bounding box center [278, 337] width 15 height 68
click at [234, 340] on div at bounding box center [407, 276] width 814 height 553
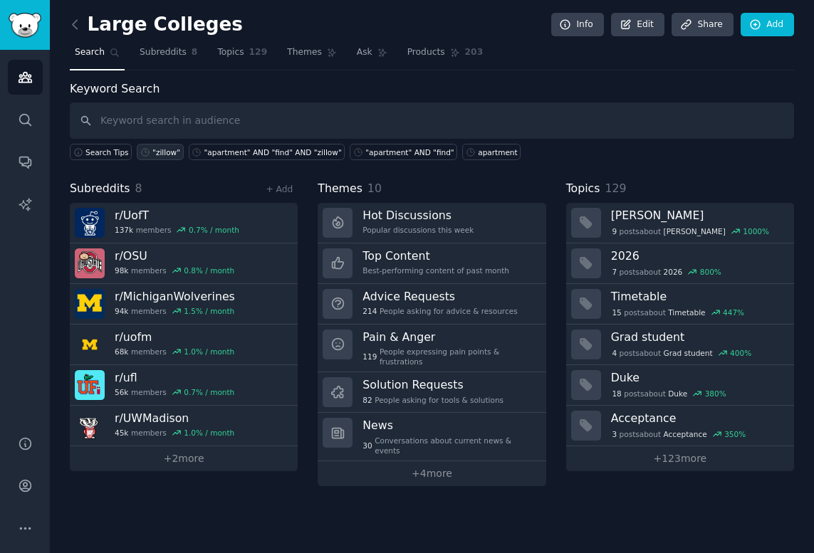
click at [164, 154] on div ""zillow"" at bounding box center [166, 152] width 28 height 10
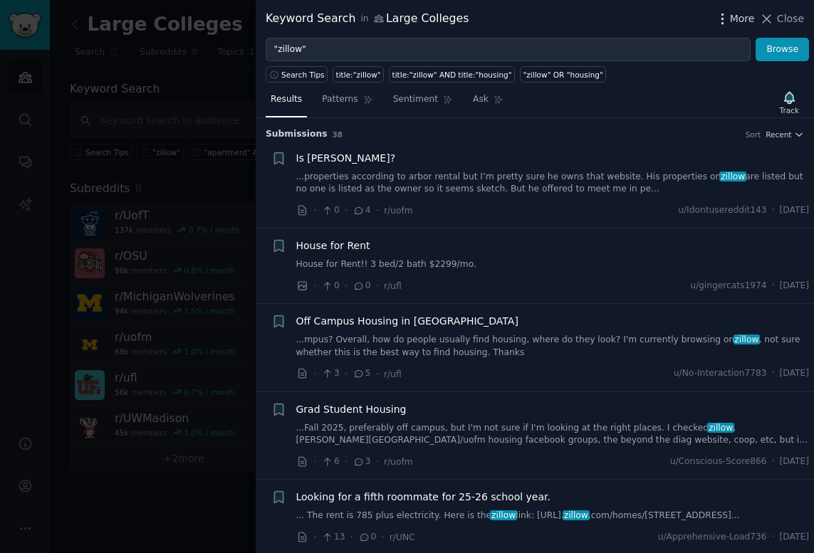
click at [750, 19] on span "More" at bounding box center [742, 18] width 25 height 15
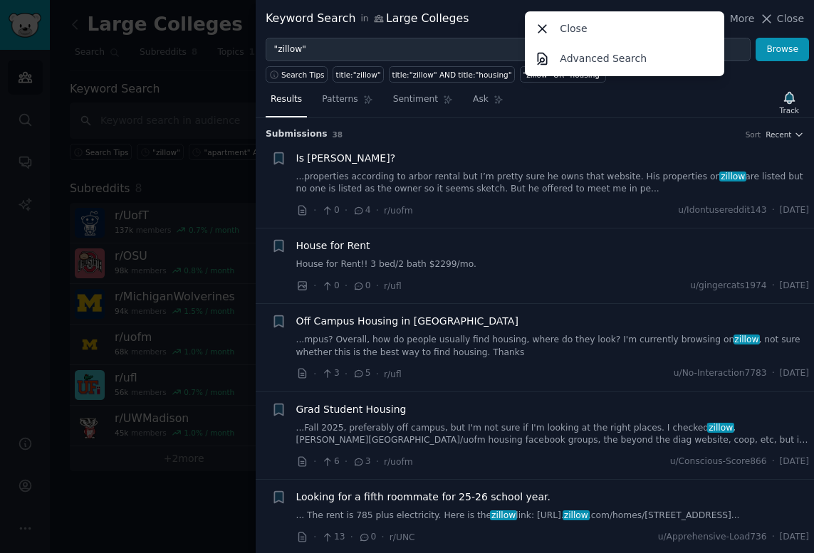
click at [701, 97] on div "Results Patterns Sentiment Ask Track" at bounding box center [535, 103] width 558 height 31
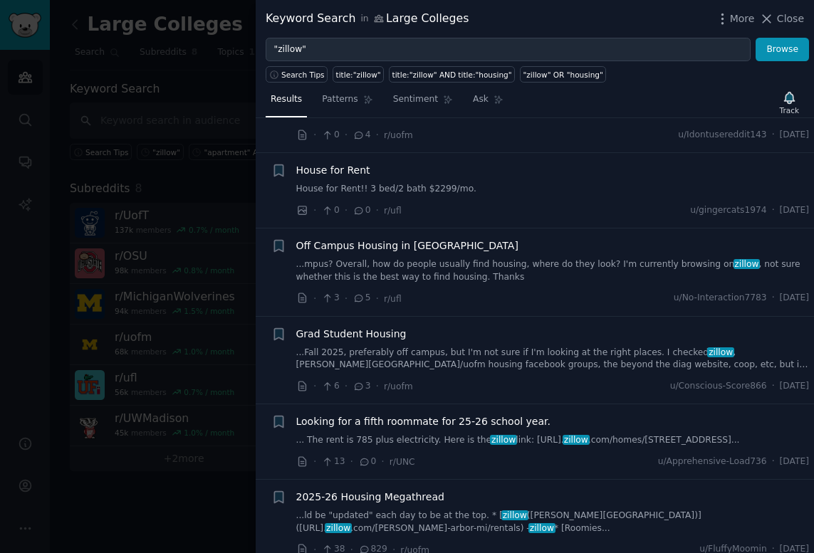
scroll to position [90, 0]
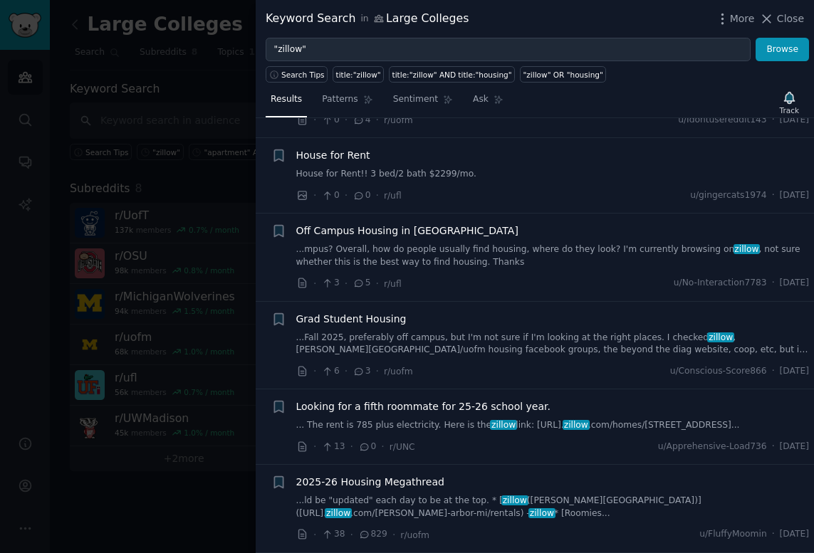
click at [202, 462] on div at bounding box center [407, 276] width 814 height 553
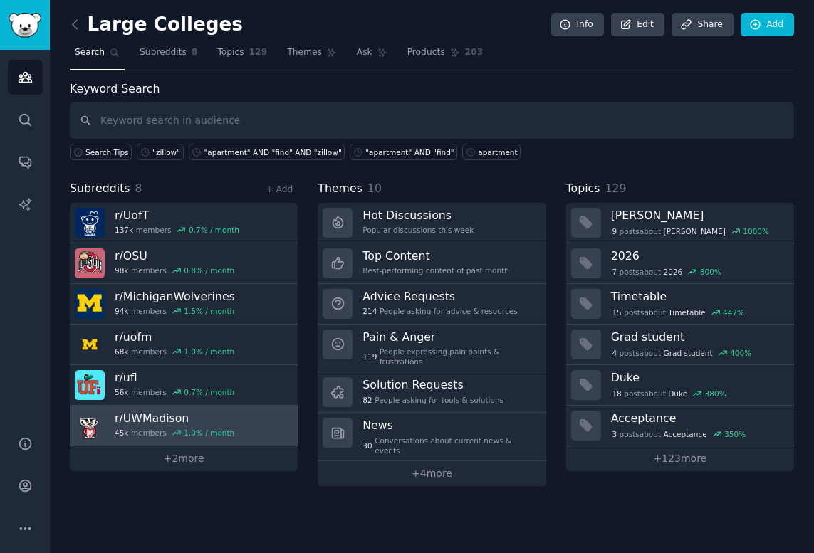
click at [205, 430] on div "1.0 % / month" at bounding box center [209, 433] width 51 height 10
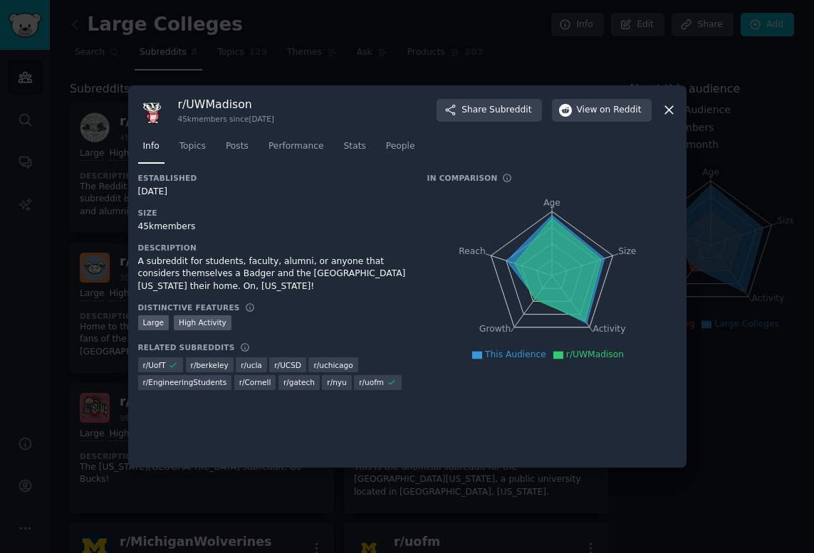
click at [579, 28] on div at bounding box center [407, 276] width 814 height 553
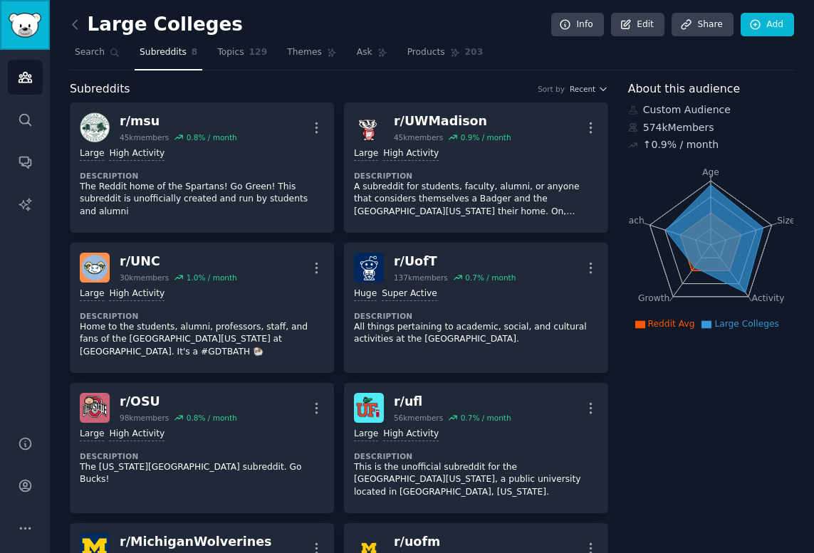
click at [46, 33] on link "Sidebar" at bounding box center [25, 25] width 50 height 50
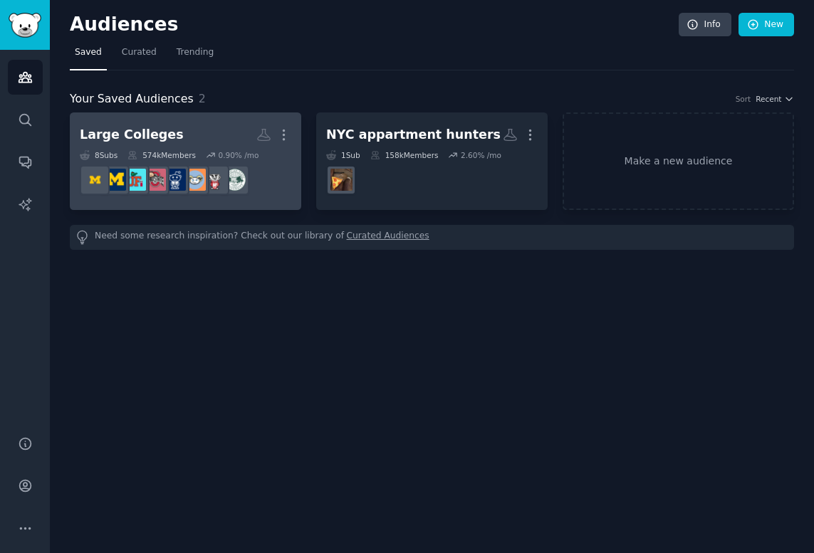
click at [193, 123] on h2 "Large Colleges More" at bounding box center [186, 135] width 212 height 25
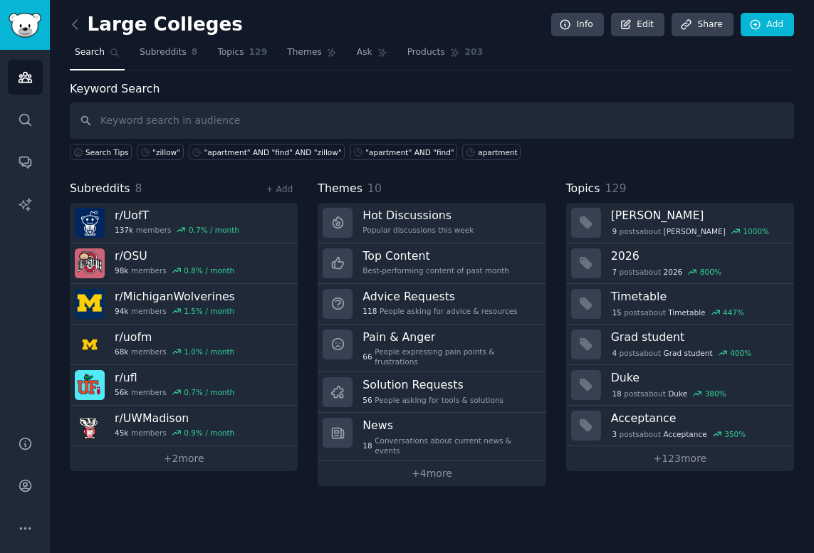
click at [147, 142] on div "Search Tips "zillow" "apartment" AND "find" AND "zillow" "apartment" AND "find"…" at bounding box center [432, 149] width 724 height 21
click at [160, 151] on div ""zillow"" at bounding box center [166, 152] width 28 height 10
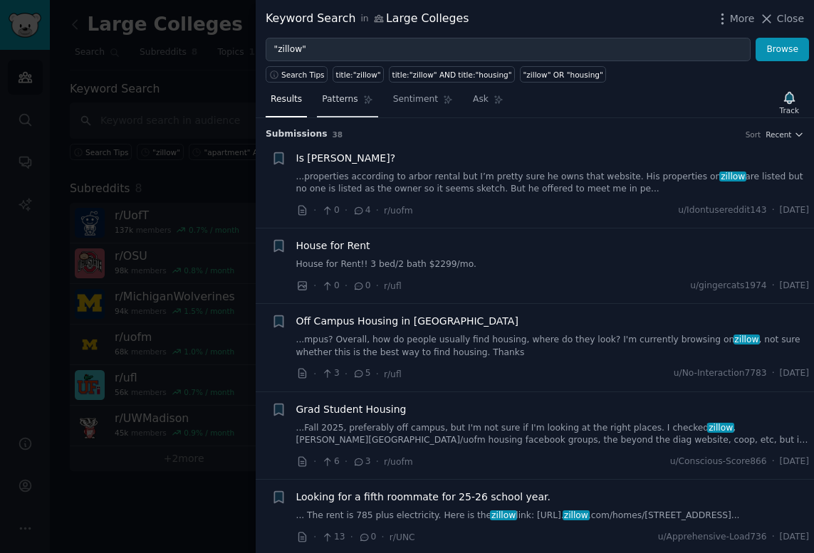
click at [340, 103] on span "Patterns" at bounding box center [340, 99] width 36 height 13
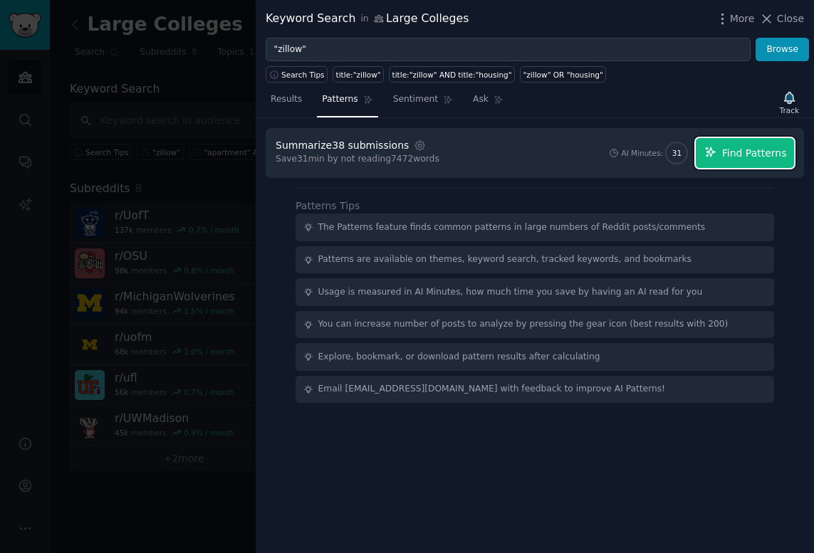
click at [751, 149] on span "Find Patterns" at bounding box center [754, 153] width 65 height 15
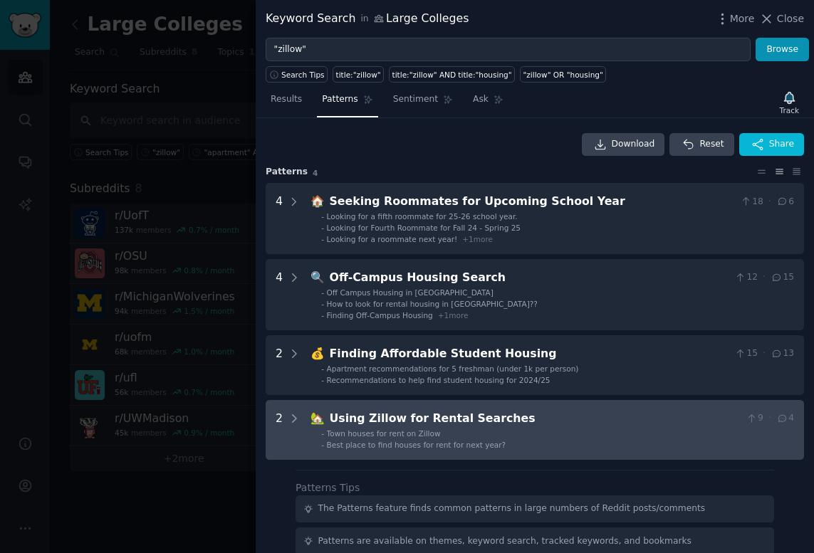
click at [547, 435] on li "- Town houses for rent on Zillow" at bounding box center [557, 434] width 473 height 10
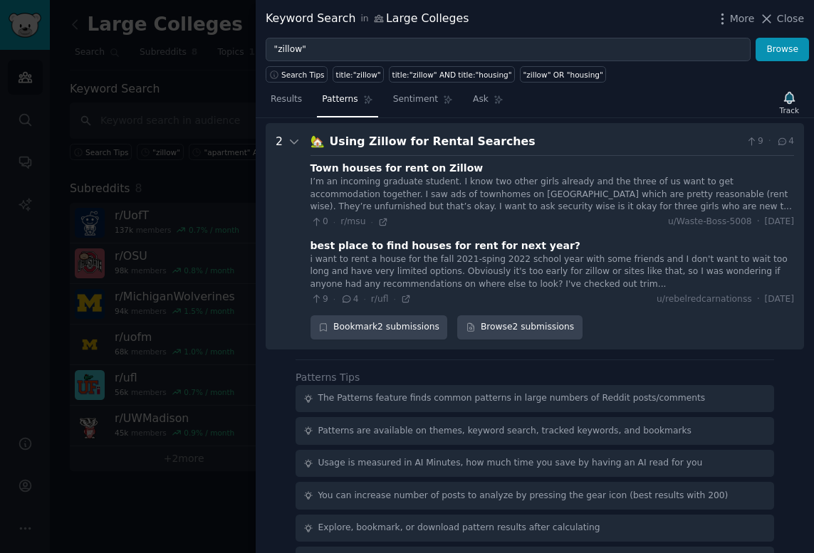
scroll to position [281, 0]
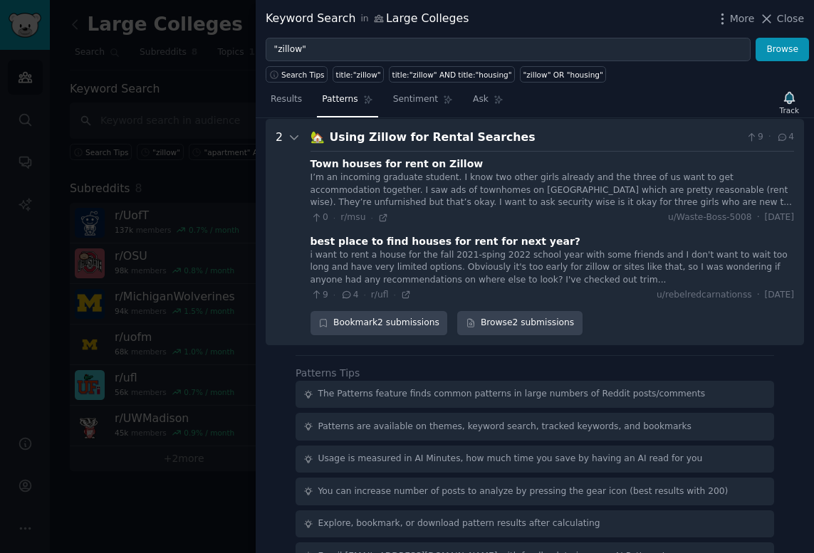
click at [589, 262] on div "i want to rent a house for the fall 2021-sping 2022 school year with some frien…" at bounding box center [553, 268] width 484 height 38
click at [407, 296] on icon at bounding box center [406, 295] width 10 height 10
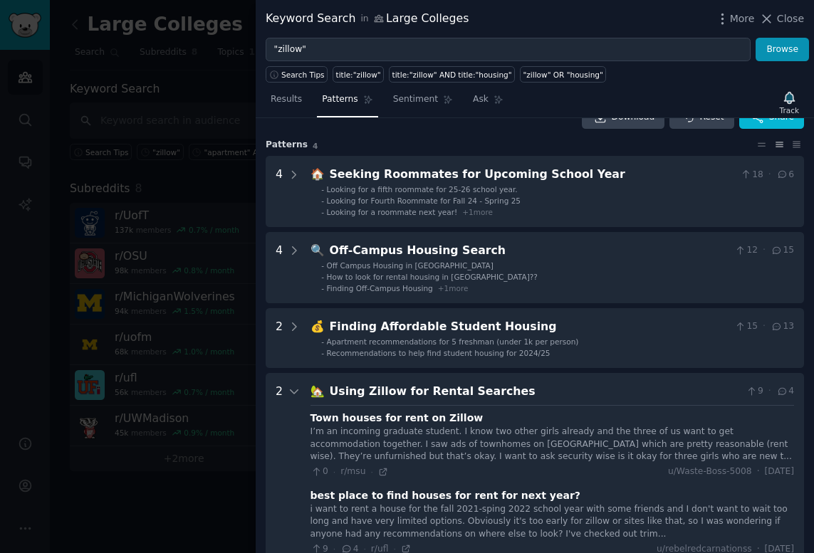
scroll to position [0, 0]
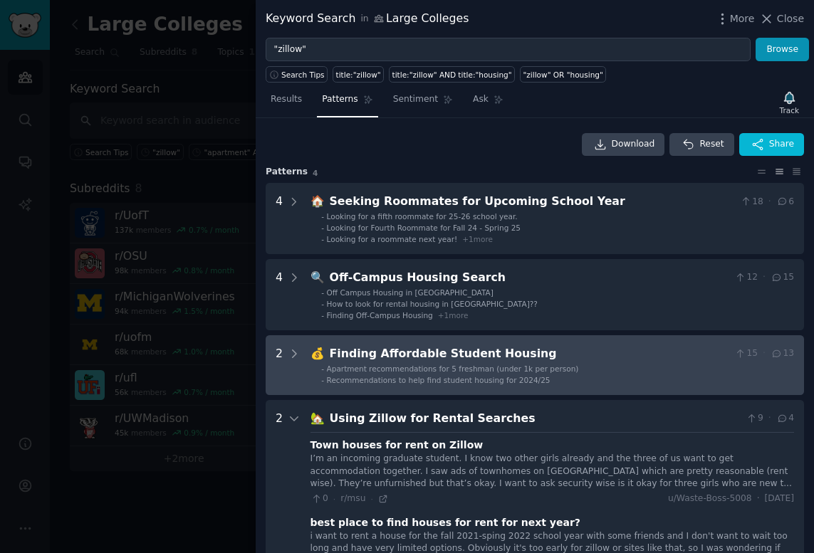
click at [684, 360] on div "Finding Affordable Student Housing" at bounding box center [530, 354] width 400 height 18
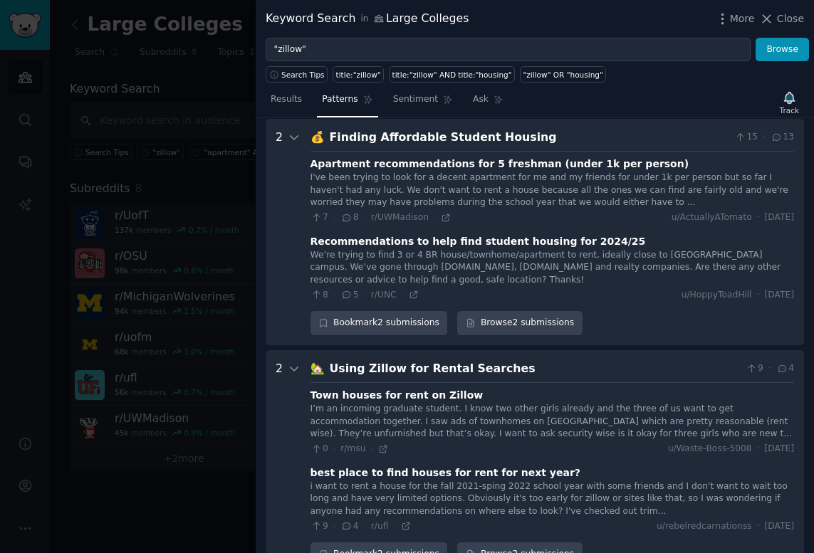
scroll to position [217, 0]
click at [468, 160] on div "Apartment recommendations for 5 freshman (under 1k per person)" at bounding box center [500, 164] width 379 height 15
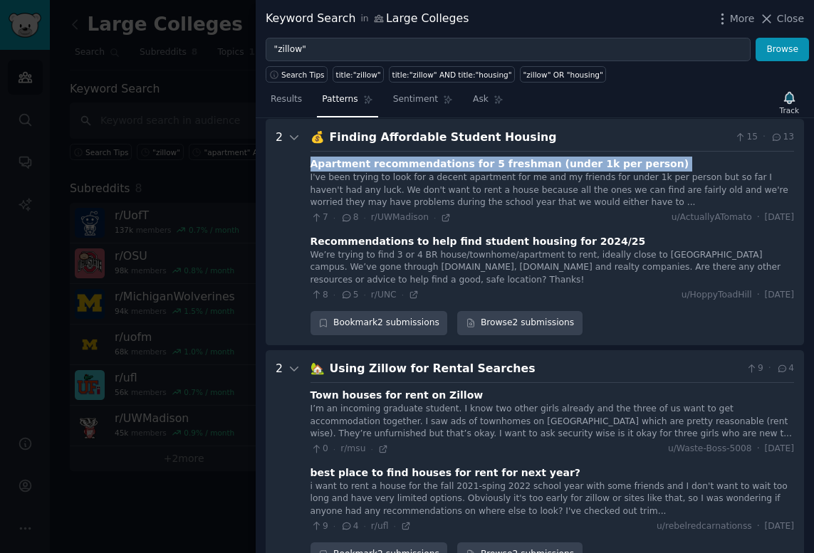
click at [468, 160] on div "Apartment recommendations for 5 freshman (under 1k per person)" at bounding box center [500, 164] width 379 height 15
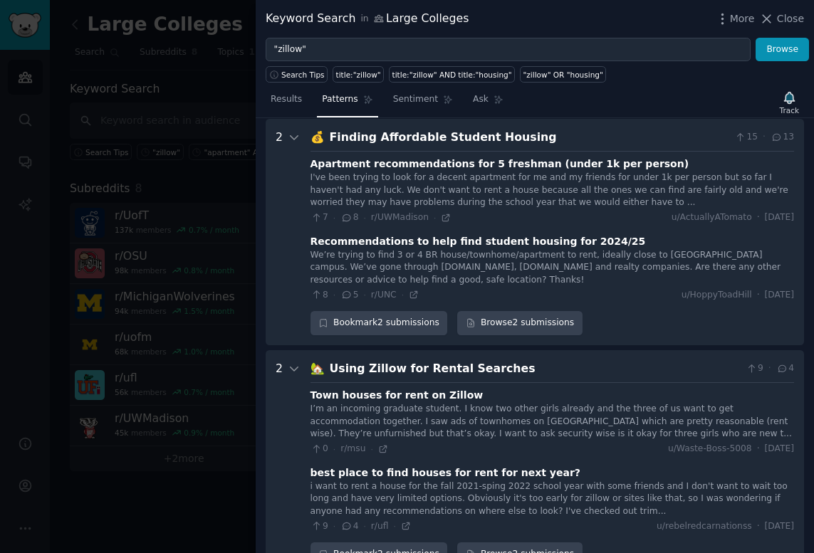
click at [474, 190] on div "I've been trying to look for a decent apartment for me and my friends for under…" at bounding box center [553, 191] width 484 height 38
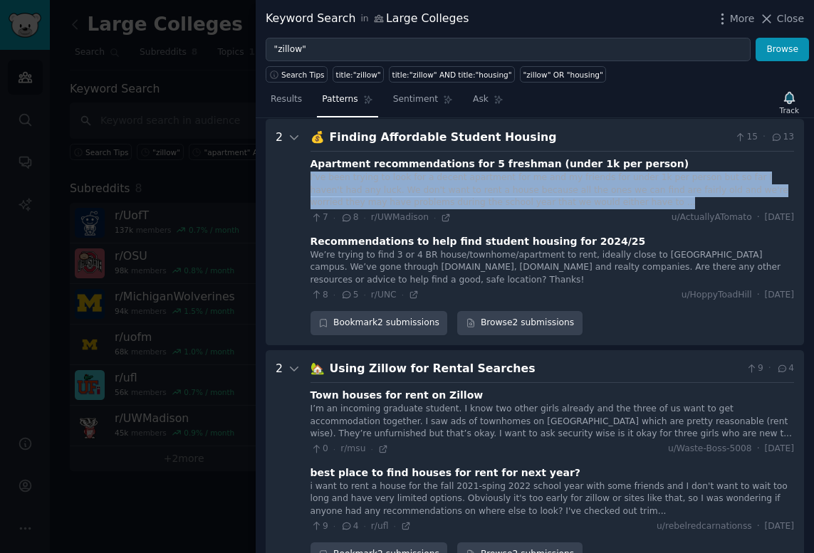
click at [474, 190] on div "I've been trying to look for a decent apartment for me and my friends for under…" at bounding box center [553, 191] width 484 height 38
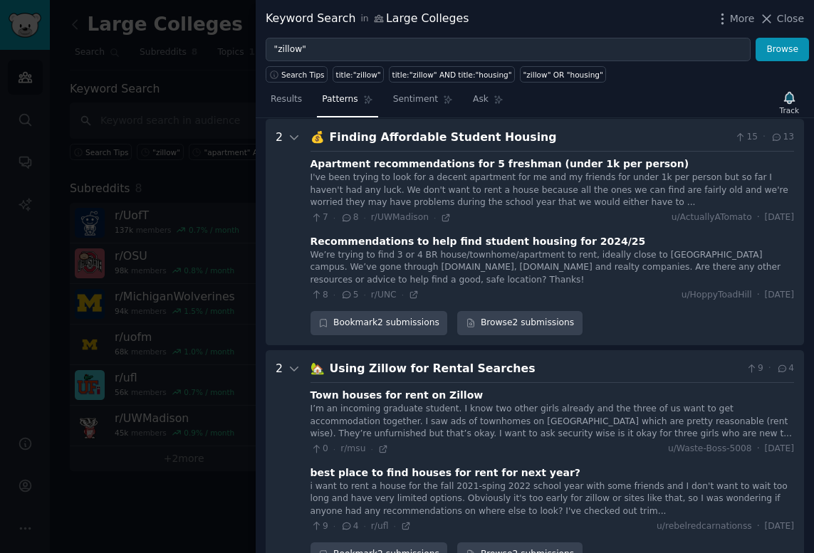
click at [493, 195] on div "I've been trying to look for a decent apartment for me and my friends for under…" at bounding box center [553, 191] width 484 height 38
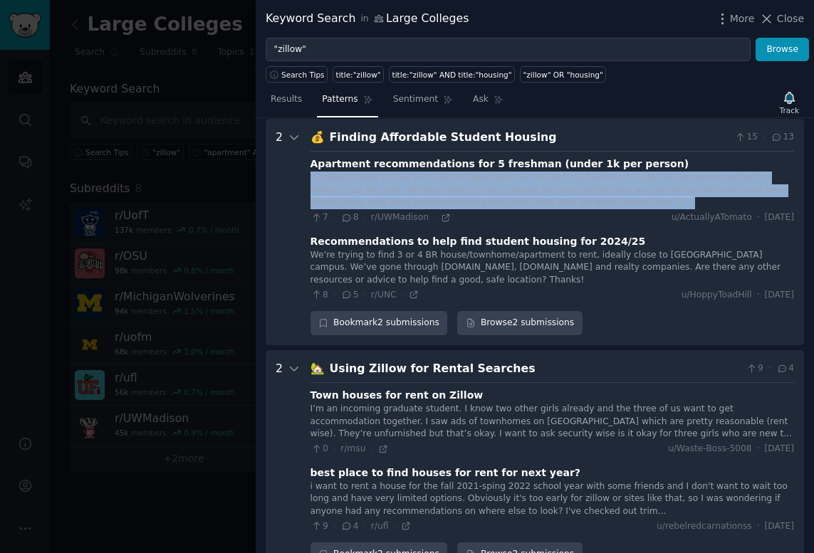
click at [493, 195] on div "I've been trying to look for a decent apartment for me and my friends for under…" at bounding box center [553, 191] width 484 height 38
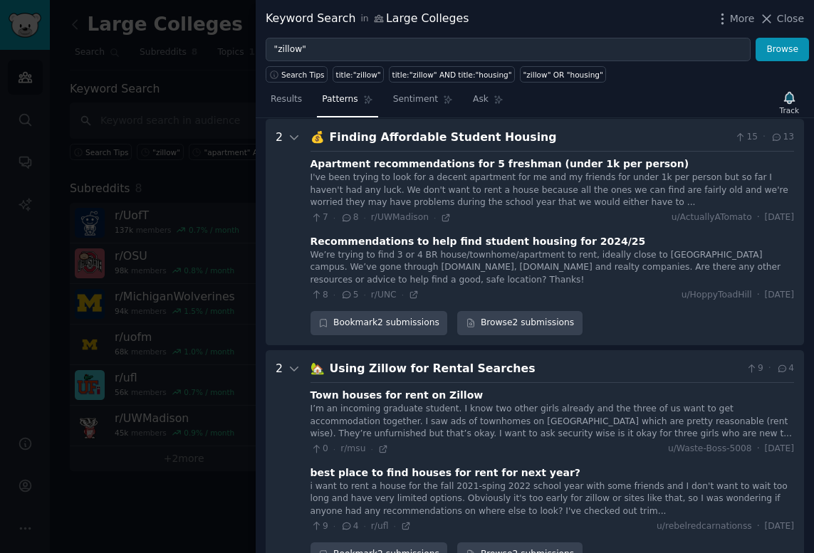
click at [521, 199] on div "I've been trying to look for a decent apartment for me and my friends for under…" at bounding box center [553, 191] width 484 height 38
click at [557, 267] on div "We’re trying to find 3 or 4 BR house/townhome/apartment to rent, ideally close …" at bounding box center [553, 268] width 484 height 38
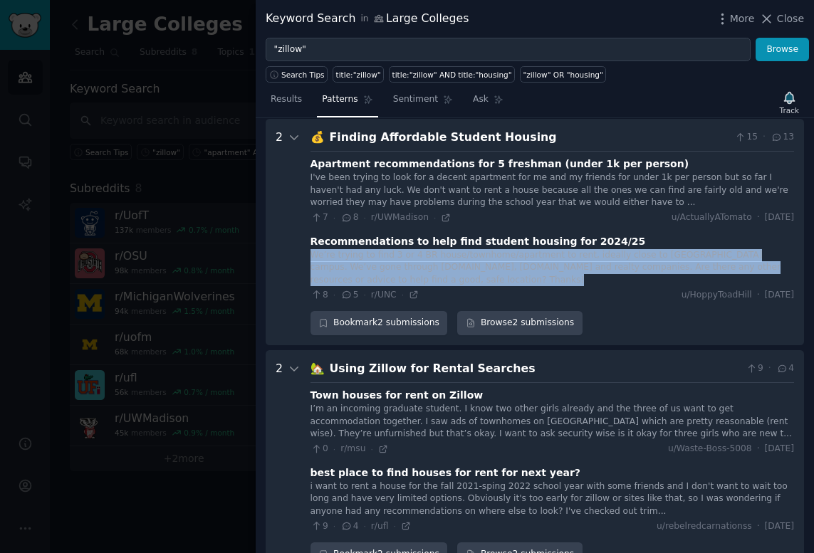
click at [557, 267] on div "We’re trying to find 3 or 4 BR house/townhome/apartment to rent, ideally close …" at bounding box center [553, 268] width 484 height 38
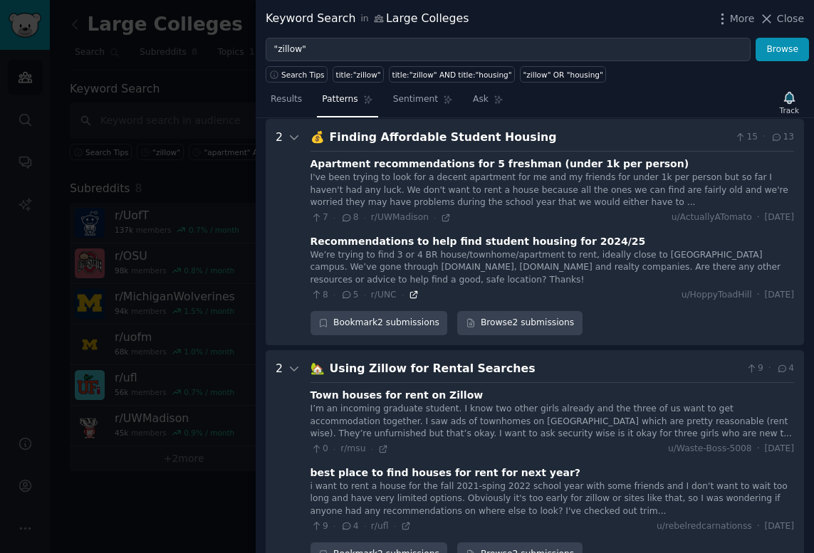
click at [410, 293] on icon at bounding box center [414, 295] width 10 height 10
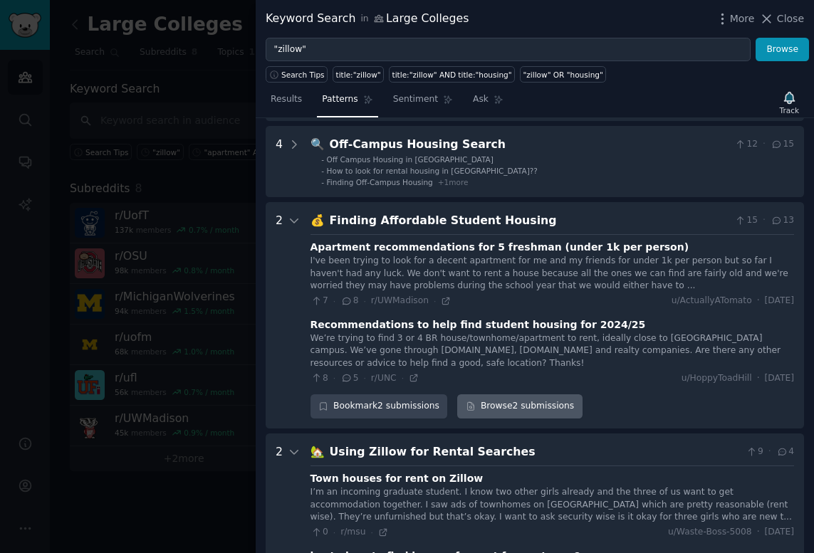
scroll to position [125, 0]
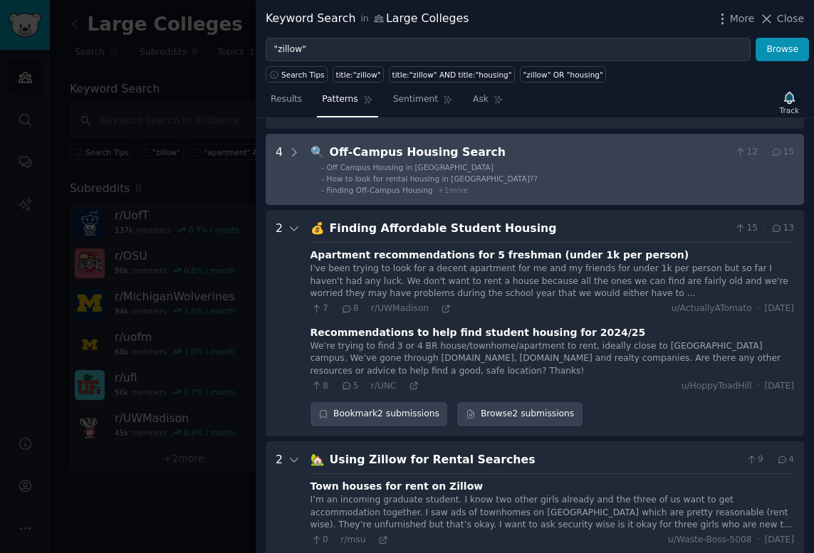
click at [390, 152] on div "Off-Campus Housing Search" at bounding box center [530, 153] width 400 height 18
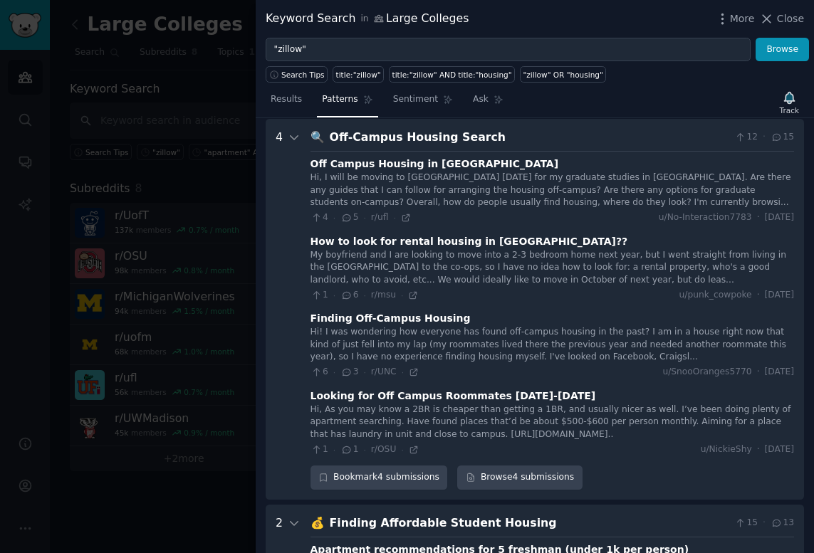
scroll to position [141, 0]
click at [405, 176] on div "Hi, I will be moving to Gainesville within 1 month for my graduate studies in U…" at bounding box center [553, 190] width 484 height 38
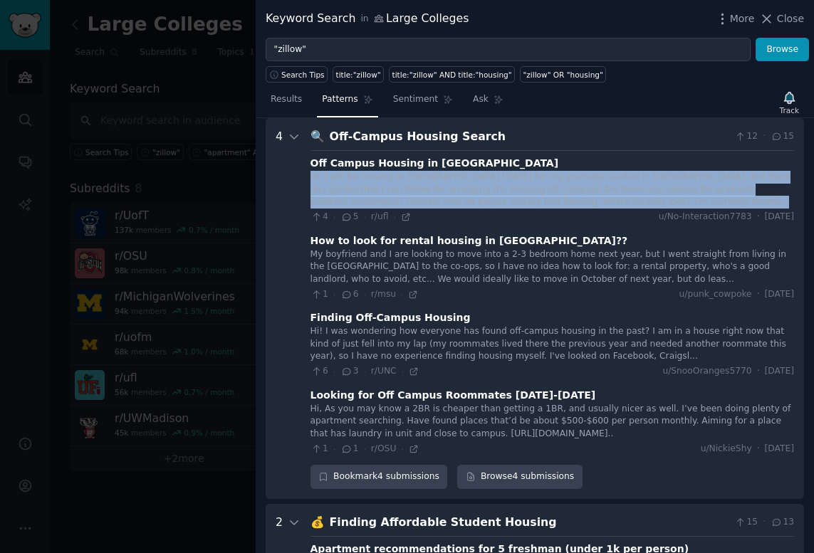
click at [405, 176] on div "Hi, I will be moving to Gainesville within 1 month for my graduate studies in U…" at bounding box center [553, 190] width 484 height 38
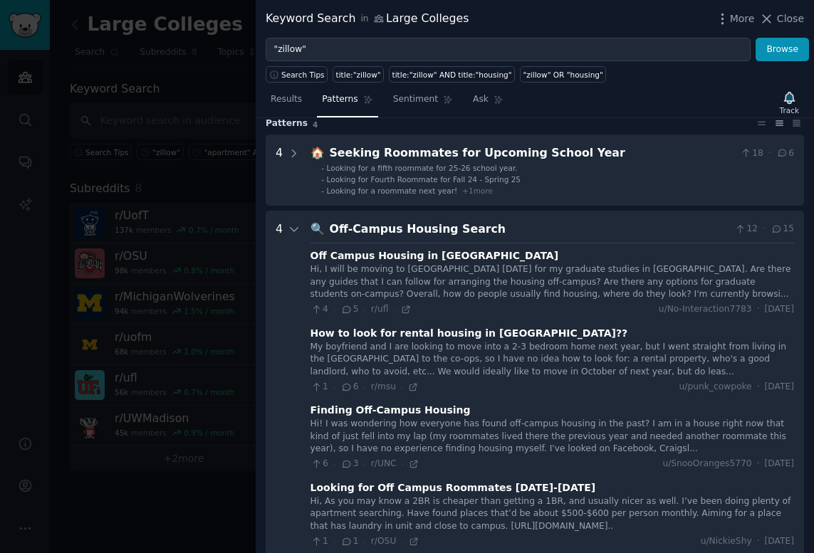
scroll to position [46, 0]
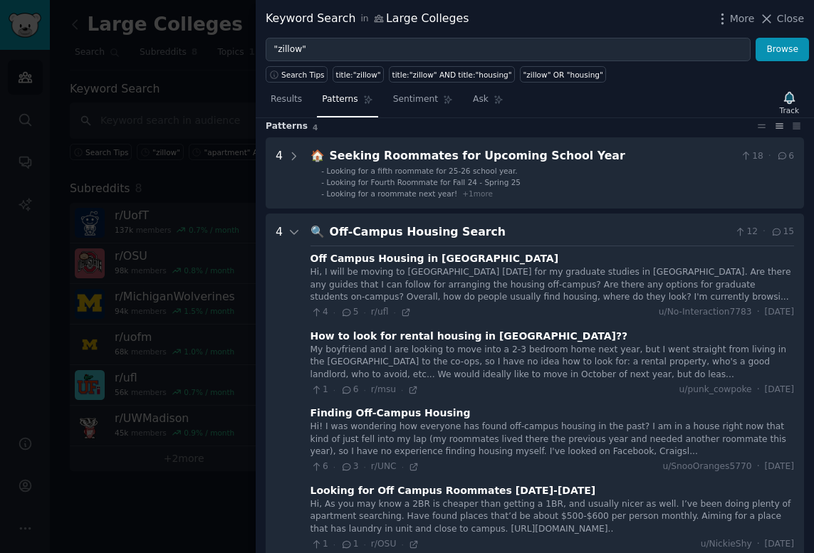
click at [407, 256] on div "Off Campus Housing in UFL" at bounding box center [435, 258] width 249 height 15
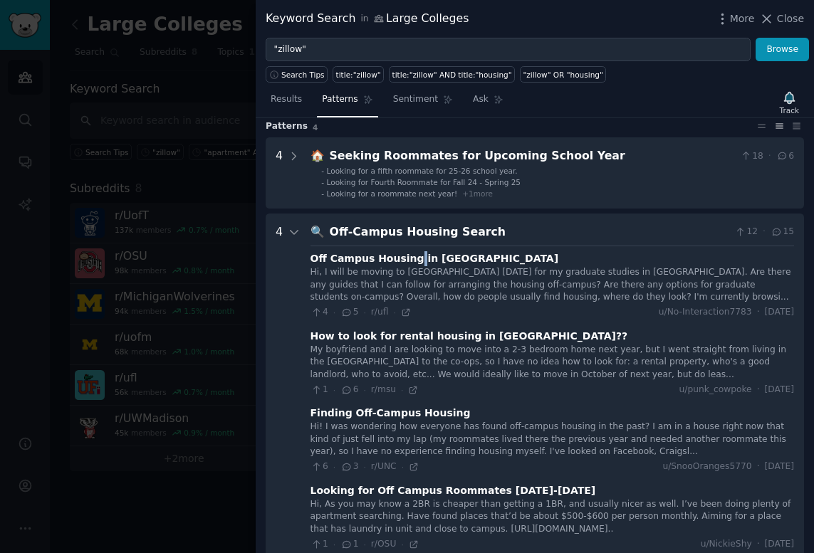
click at [407, 256] on div "Off Campus Housing in UFL" at bounding box center [435, 258] width 249 height 15
click at [405, 311] on icon at bounding box center [406, 313] width 10 height 10
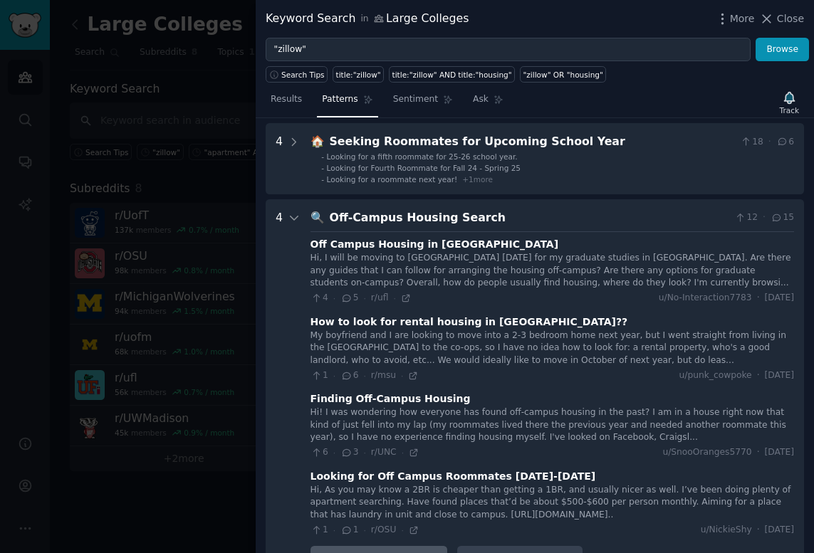
scroll to position [0, 0]
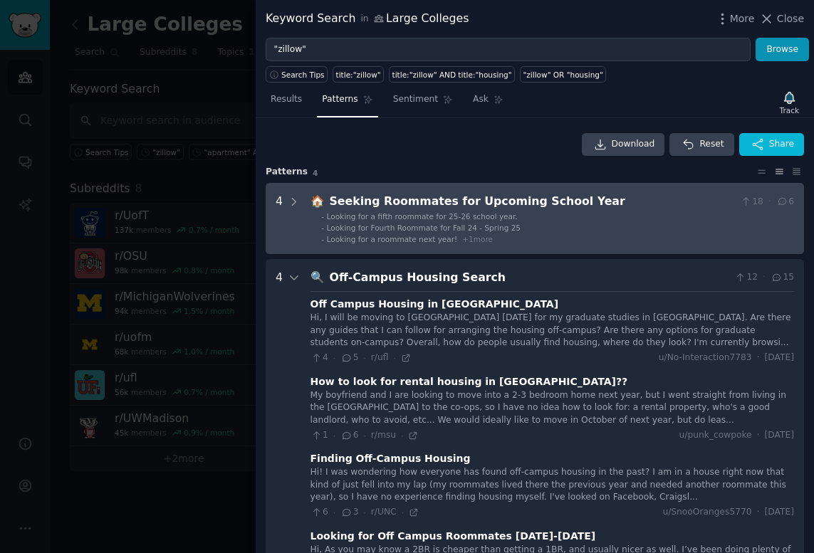
click at [385, 208] on div "Seeking Roommates for Upcoming School Year" at bounding box center [532, 202] width 405 height 18
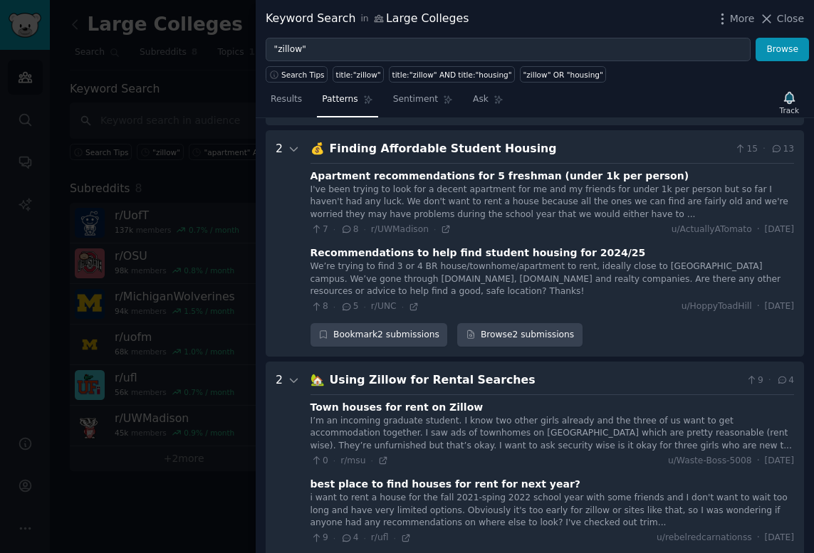
scroll to position [1100, 0]
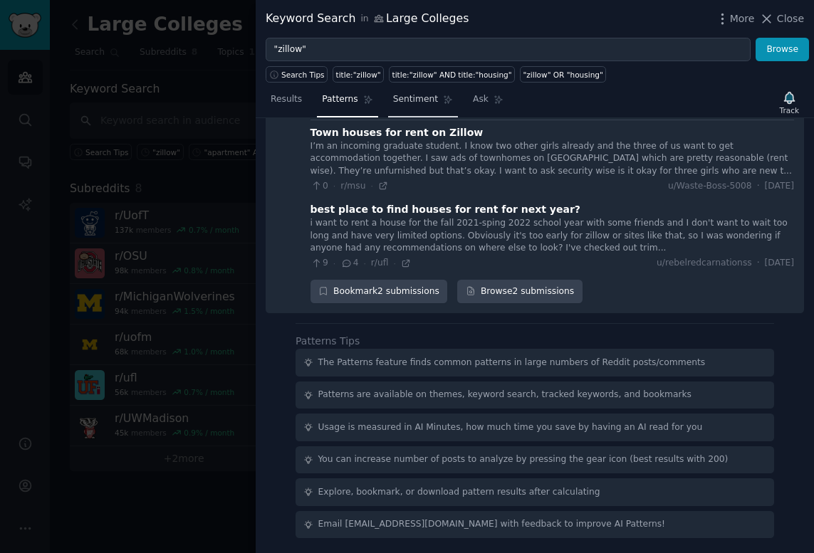
click at [422, 103] on span "Sentiment" at bounding box center [415, 99] width 45 height 13
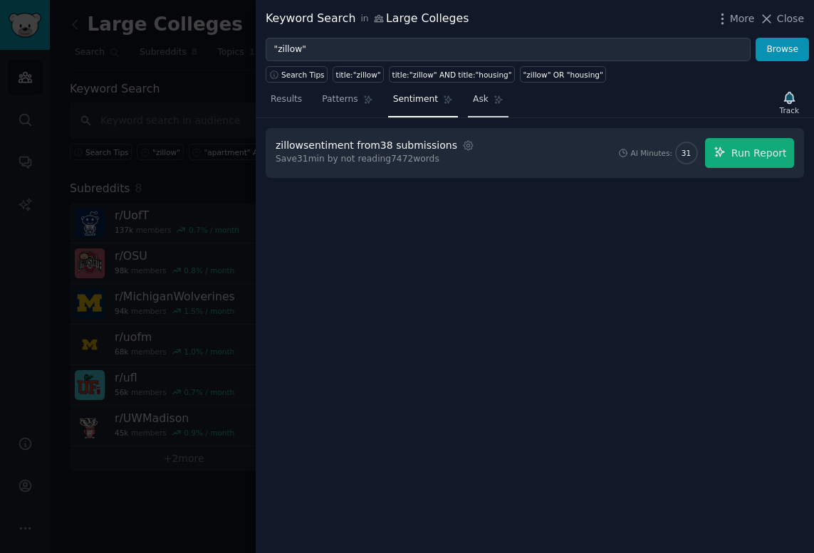
click at [495, 100] on icon at bounding box center [499, 100] width 8 height 8
